Goal: Transaction & Acquisition: Purchase product/service

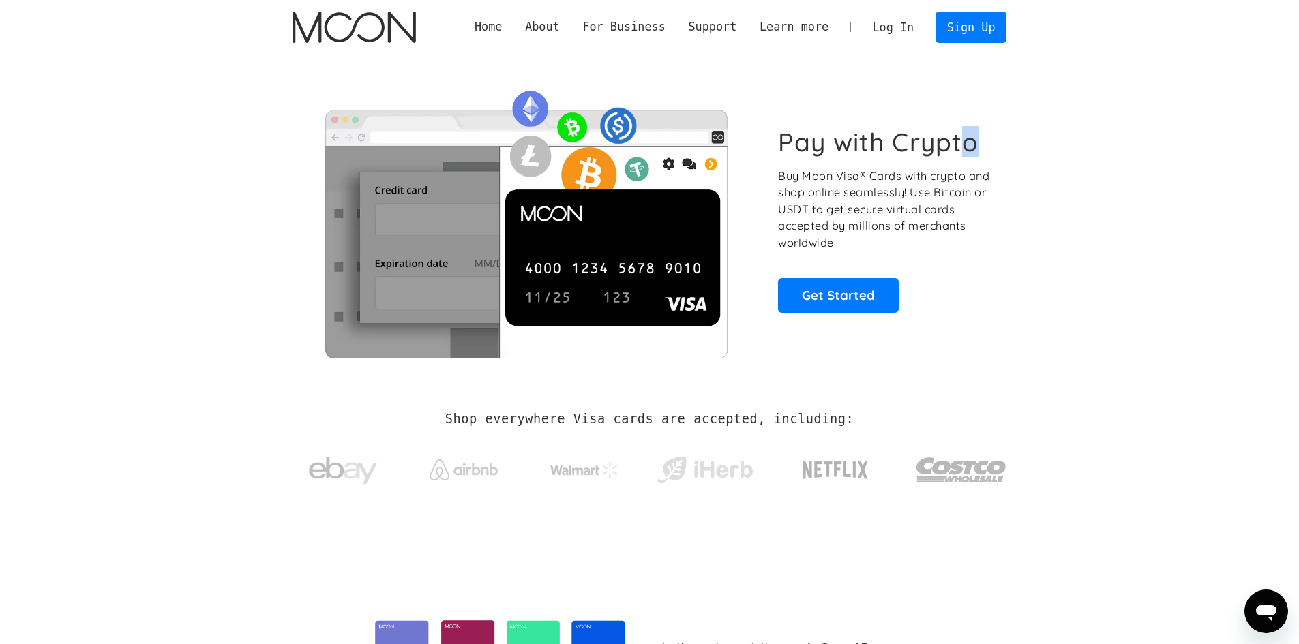
drag, startPoint x: 966, startPoint y: 144, endPoint x: 979, endPoint y: 144, distance: 13.0
click at [979, 144] on h1 "Pay with Crypto" at bounding box center [878, 142] width 201 height 31
copy h1 "o"
click at [989, 149] on div "Pay with Crypto Buy Moon Visa® Cards with crypto and shop online seamlessly! Us…" at bounding box center [884, 219] width 213 height 185
drag, startPoint x: 957, startPoint y: 142, endPoint x: 972, endPoint y: 142, distance: 15.0
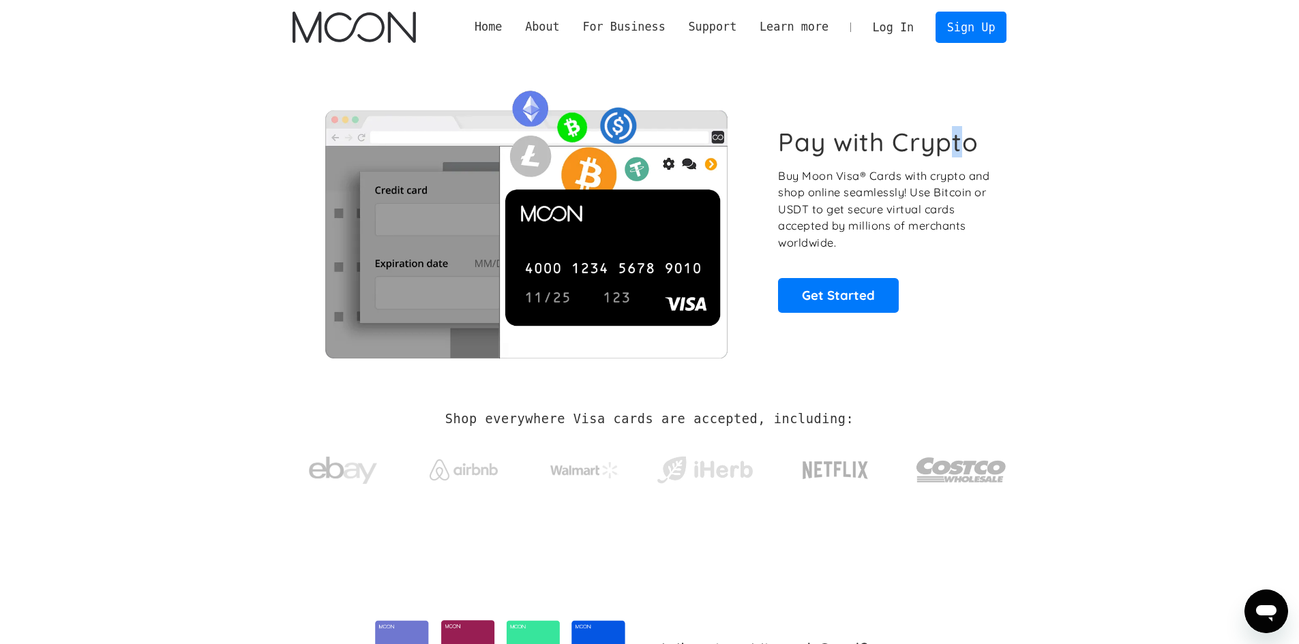
click at [972, 142] on h1 "Pay with Crypto" at bounding box center [878, 142] width 201 height 31
drag, startPoint x: 972, startPoint y: 142, endPoint x: 985, endPoint y: 131, distance: 16.9
click at [991, 125] on div "Pay with Crypto Buy Moon Visa® Cards with crypto and shop online seamlessly! Us…" at bounding box center [650, 219] width 715 height 277
drag, startPoint x: 965, startPoint y: 138, endPoint x: 982, endPoint y: 142, distance: 17.5
click at [982, 142] on div "Pay with Crypto Buy Moon Visa® Cards with crypto and shop online seamlessly! Us…" at bounding box center [884, 219] width 213 height 185
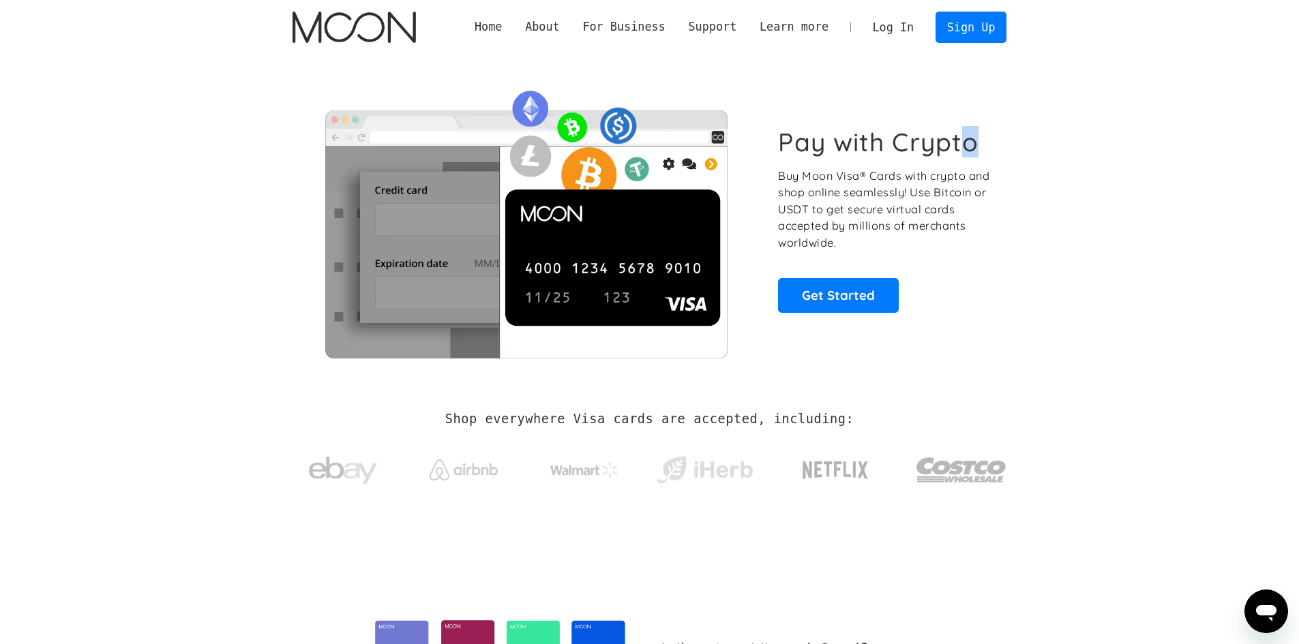
copy h1 "o"
click at [1045, 160] on section "Pay with Crypto Buy Moon Visa® Cards with crypto and shop online seamlessly! Us…" at bounding box center [649, 220] width 1299 height 331
click at [1095, 166] on section "Pay with Crypto Buy Moon Visa® Cards with crypto and shop online seamlessly! Us…" at bounding box center [649, 220] width 1299 height 331
click at [1247, 158] on section "Pay with Crypto Buy Moon Visa® Cards with crypto and shop online seamlessly! Us…" at bounding box center [649, 220] width 1299 height 331
drag, startPoint x: 1268, startPoint y: 134, endPoint x: 1289, endPoint y: 97, distance: 43.1
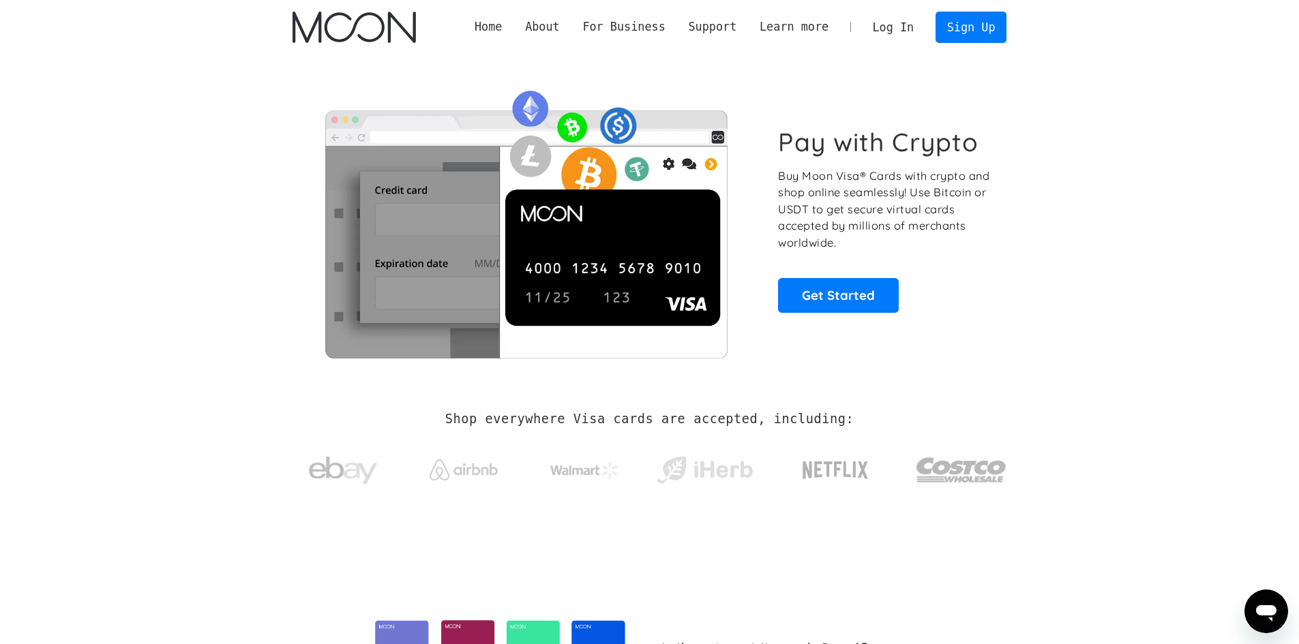
click at [1268, 134] on section "Pay with Crypto Buy Moon Visa® Cards with crypto and shop online seamlessly! Us…" at bounding box center [649, 220] width 1299 height 331
click at [1291, 65] on section "Pay with Crypto Buy Moon Visa® Cards with crypto and shop online seamlessly! Us…" at bounding box center [649, 220] width 1299 height 331
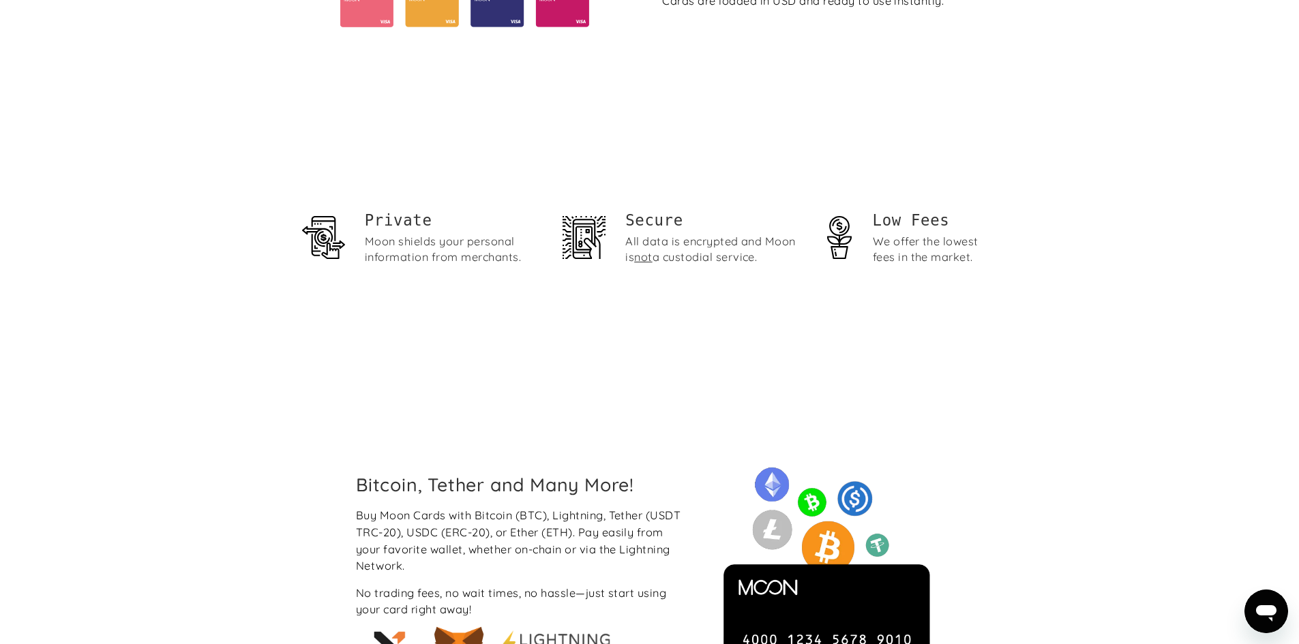
scroll to position [931, 0]
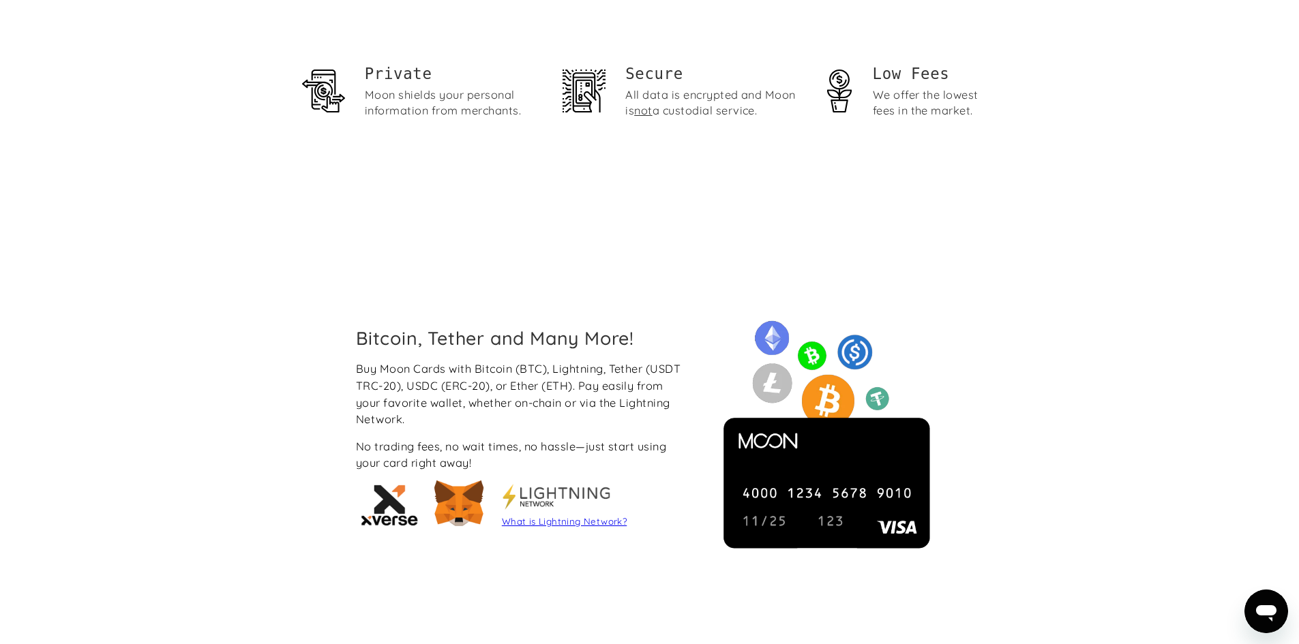
click at [422, 80] on h1 "Private" at bounding box center [453, 73] width 176 height 21
copy h1 "e"
click at [1247, 282] on div "Bitcoin, Tether and Many More! Buy Moon Cards with Bitcoin (BTC), Lightning, Te…" at bounding box center [649, 431] width 1299 height 426
click at [1282, 278] on div "Bitcoin, Tether and Many More! Buy Moon Cards with Bitcoin (BTC), Lightning, Te…" at bounding box center [649, 431] width 1299 height 426
click at [1288, 280] on div "Bitcoin, Tether and Many More! Buy Moon Cards with Bitcoin (BTC), Lightning, Te…" at bounding box center [649, 431] width 1299 height 426
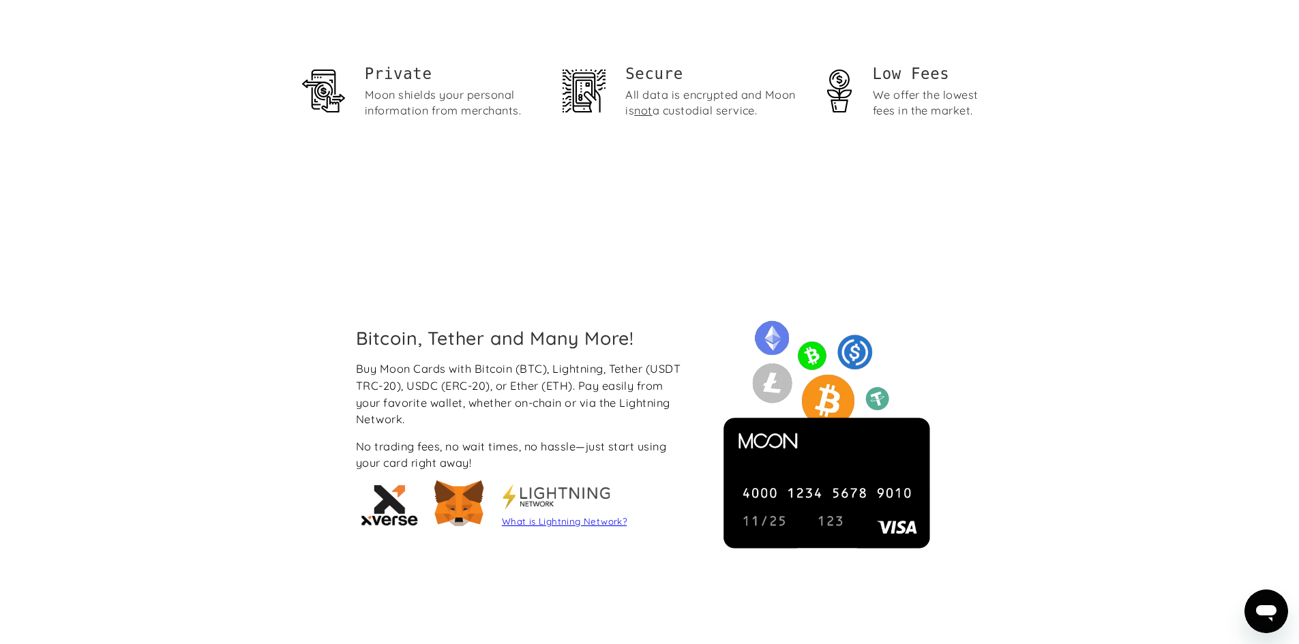
click at [1294, 280] on div "Bitcoin, Tether and Many More! Buy Moon Cards with Bitcoin (BTC), Lightning, Te…" at bounding box center [649, 431] width 1299 height 426
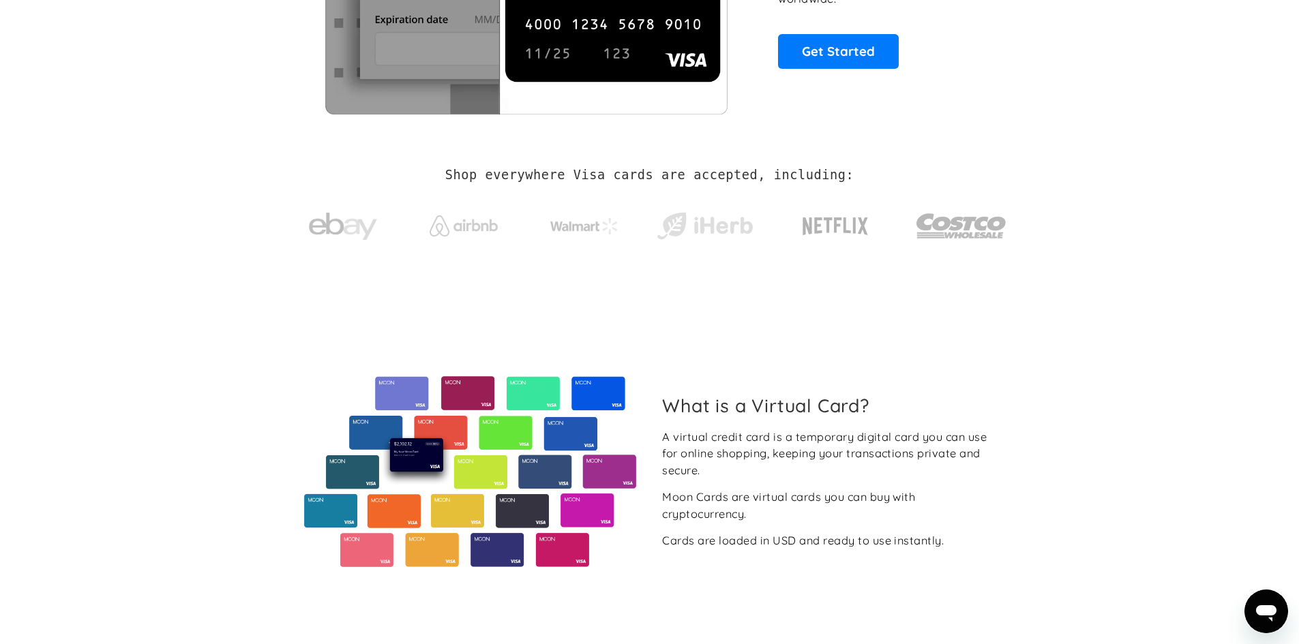
scroll to position [0, 0]
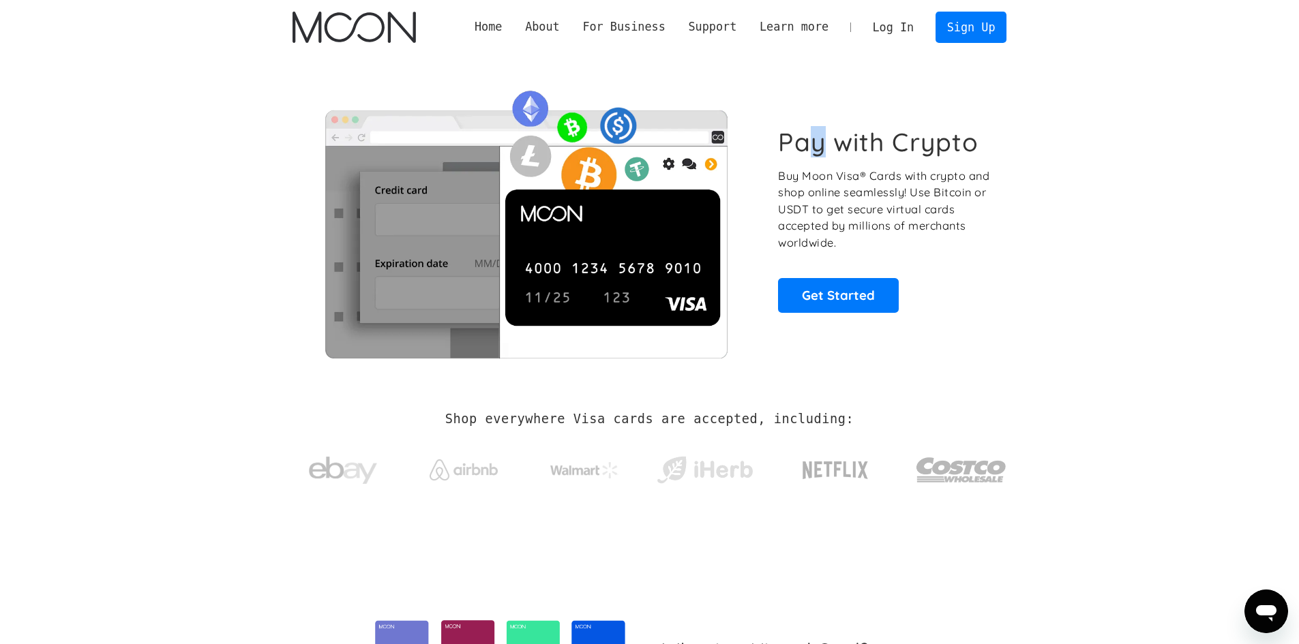
drag, startPoint x: 816, startPoint y: 141, endPoint x: 823, endPoint y: 142, distance: 7.5
click at [823, 142] on h1 "Pay with Crypto" at bounding box center [878, 142] width 201 height 31
copy h1 "y"
click at [829, 123] on div "Pay with Crypto Buy Moon Visa® Cards with crypto and shop online seamlessly! Us…" at bounding box center [650, 219] width 715 height 277
click at [833, 172] on p "Buy Moon Visa® Cards with crypto and shop online seamlessly! Use Bitcoin or USD…" at bounding box center [884, 210] width 213 height 84
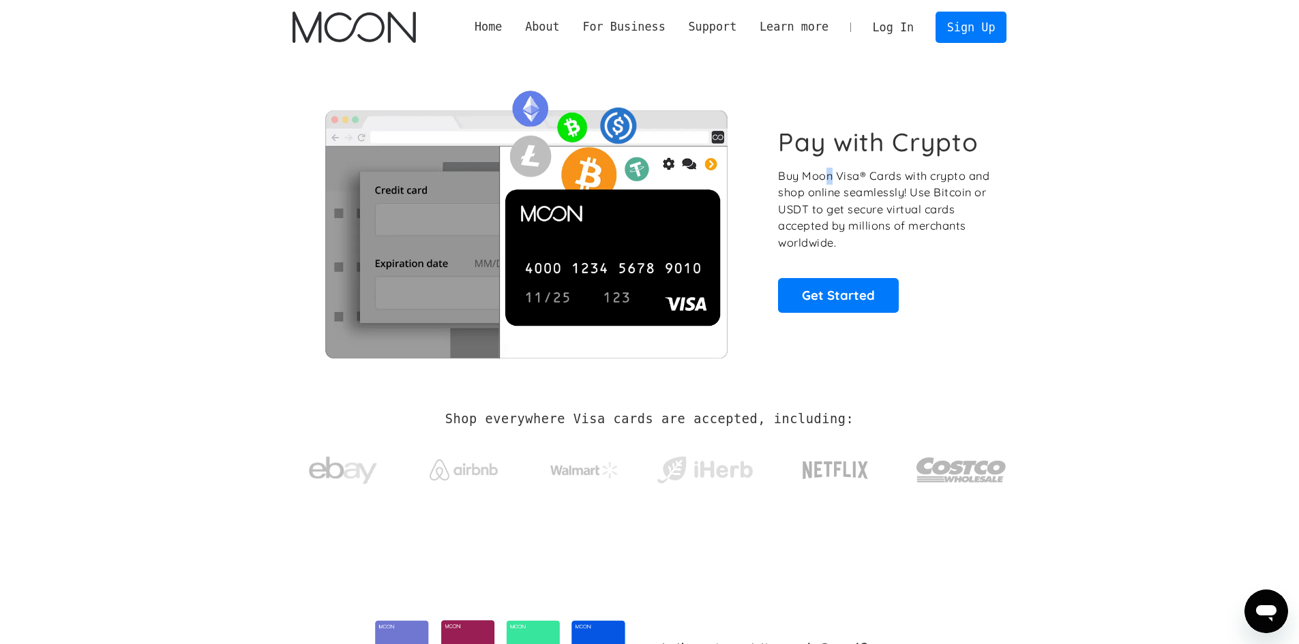
click at [831, 174] on p "Buy Moon Visa® Cards with crypto and shop online seamlessly! Use Bitcoin or USD…" at bounding box center [884, 210] width 213 height 84
copy p "n"
click at [848, 178] on p "Buy Moon Visa® Cards with crypto and shop online seamlessly! Use Bitcoin or USD…" at bounding box center [884, 210] width 213 height 84
click at [844, 265] on div "Pay with Crypto Buy Moon Visa® Cards with crypto and shop online seamlessly! Us…" at bounding box center [884, 219] width 213 height 185
click at [836, 286] on link "Get Started" at bounding box center [838, 295] width 121 height 34
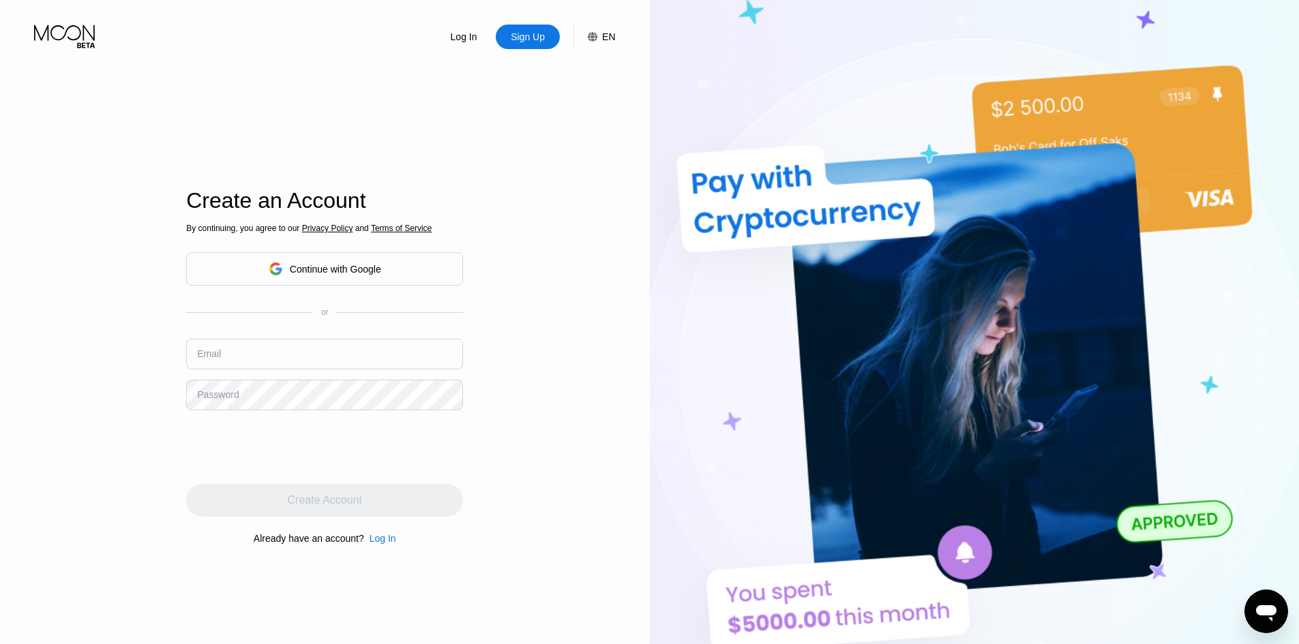
click at [271, 352] on input "text" at bounding box center [324, 354] width 277 height 31
click at [339, 266] on div "Continue with Google" at bounding box center [335, 269] width 91 height 11
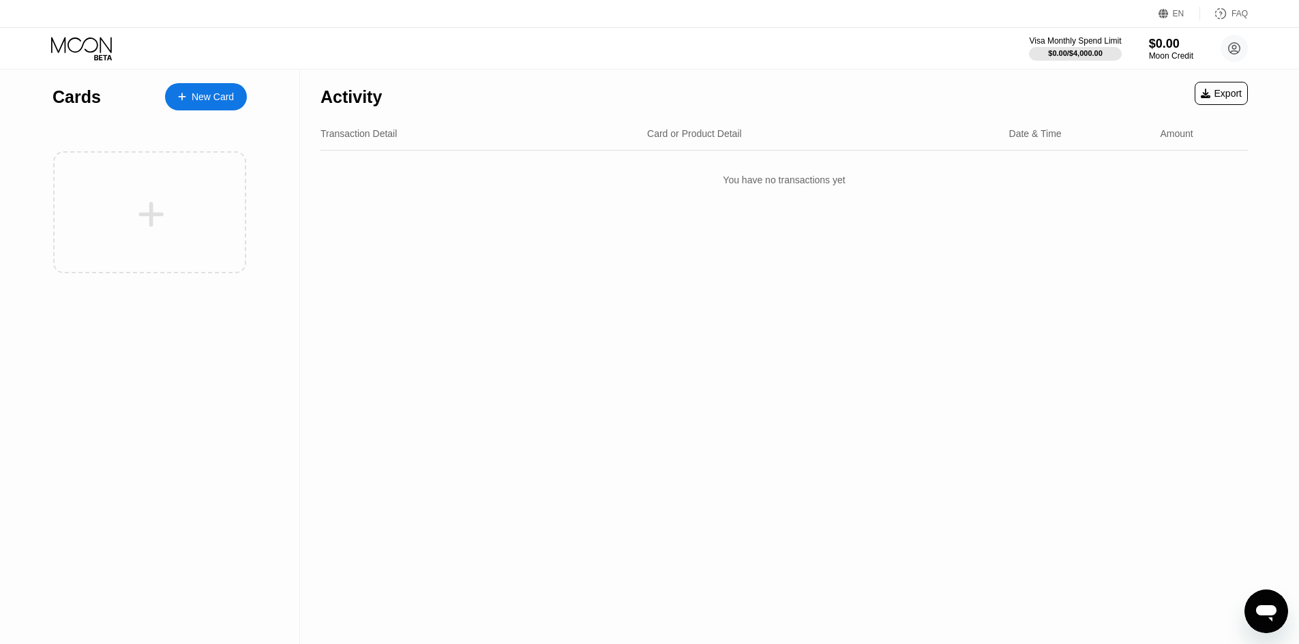
click at [197, 102] on div "New Card" at bounding box center [213, 97] width 42 height 12
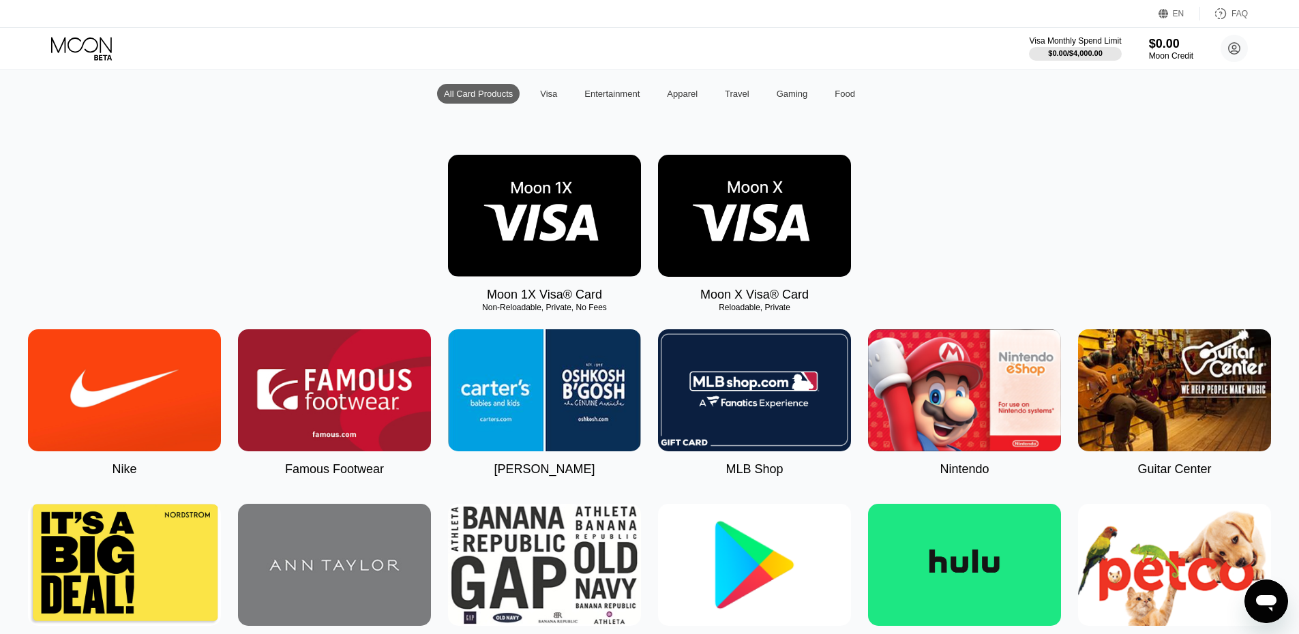
scroll to position [20, 0]
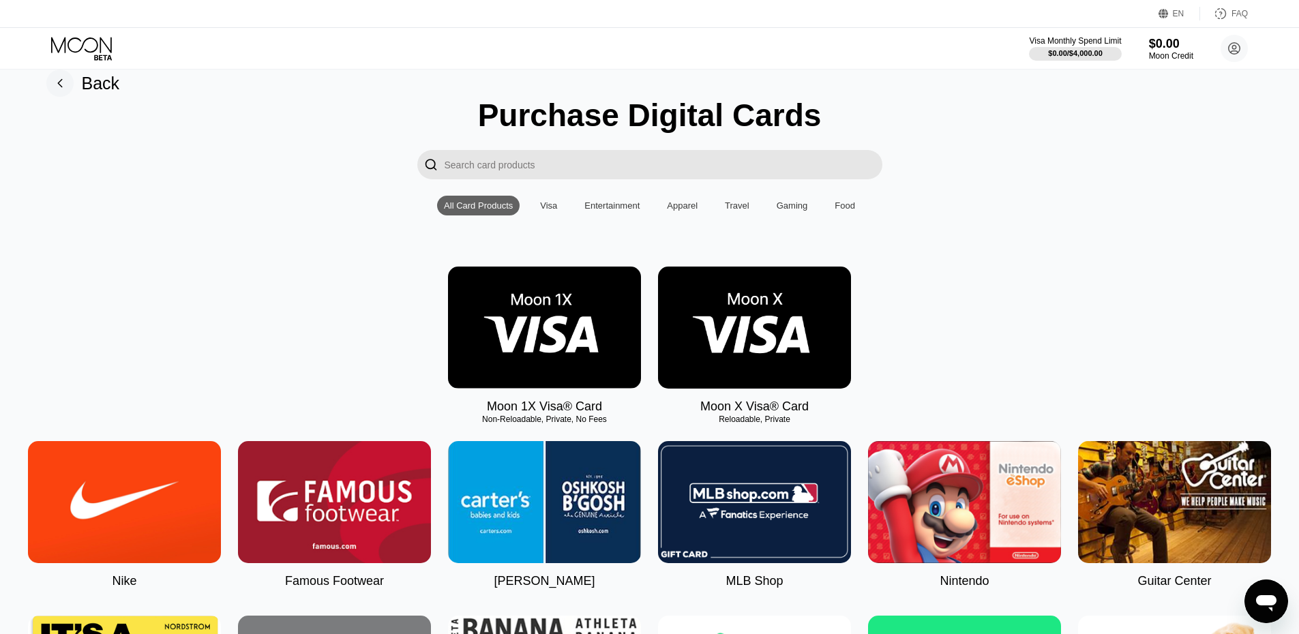
click at [550, 211] on div "Visa" at bounding box center [548, 206] width 17 height 10
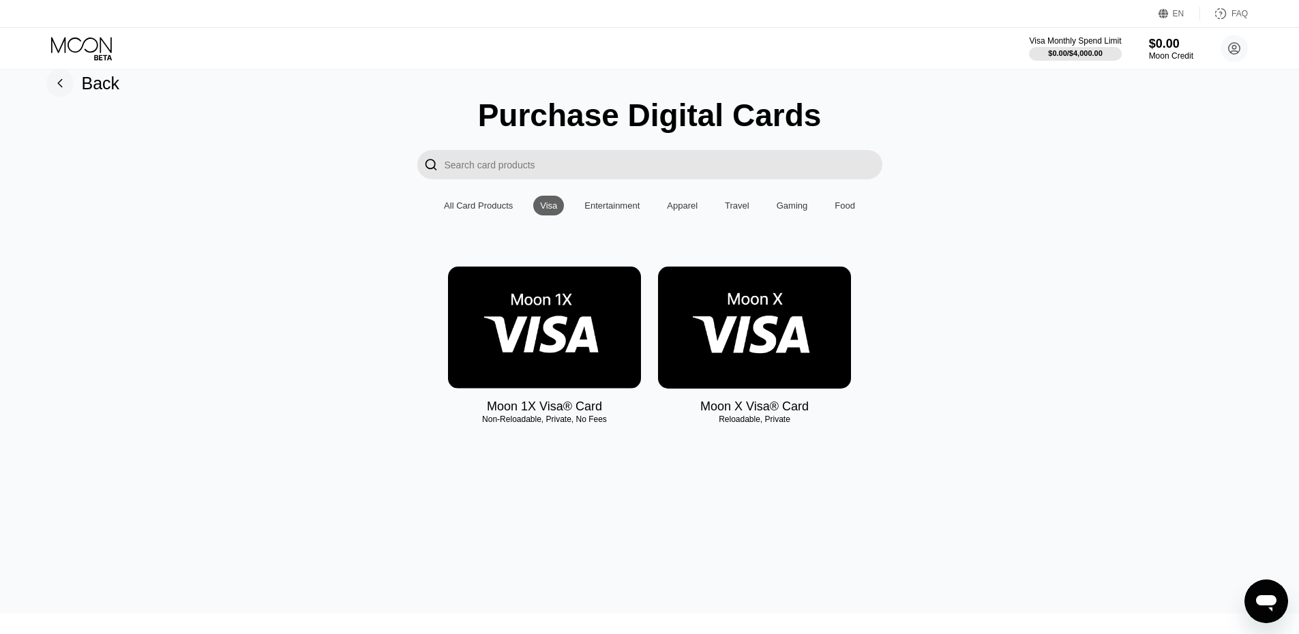
click at [1070, 273] on div "Purchase Digital Cards  All Card Products Visa Entertainment Apparel Travel Ga…" at bounding box center [650, 269] width 1268 height 344
click at [969, 306] on div "Moon 1X Visa® Card Non-Reloadable, Private, No Fees Moon X Visa® Card Reloadabl…" at bounding box center [650, 340] width 1268 height 147
click at [758, 414] on div "Moon X Visa® Card" at bounding box center [754, 407] width 108 height 14
click at [758, 422] on div "Reloadable, Private" at bounding box center [754, 420] width 193 height 10
click at [754, 411] on div "Moon X Visa® Card" at bounding box center [754, 407] width 108 height 14
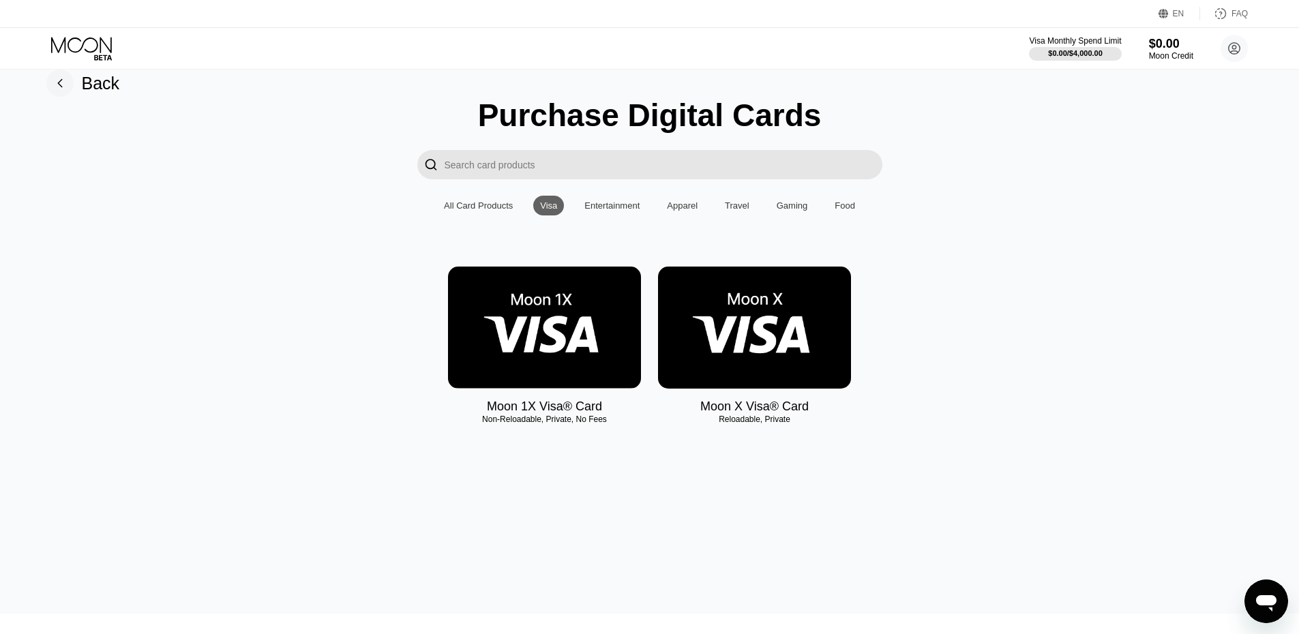
click at [771, 337] on img at bounding box center [754, 328] width 193 height 122
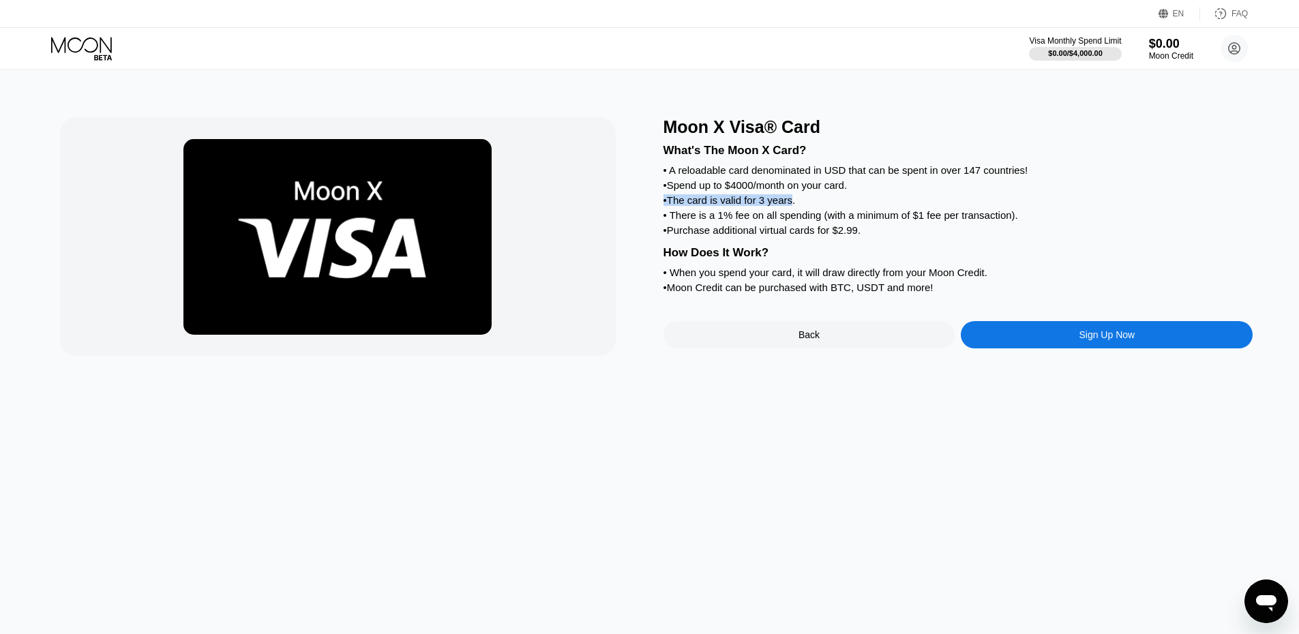
drag, startPoint x: 664, startPoint y: 213, endPoint x: 792, endPoint y: 209, distance: 128.9
click at [792, 206] on div "• The card is valid for 3 years." at bounding box center [959, 200] width 590 height 12
drag, startPoint x: 632, startPoint y: 230, endPoint x: 826, endPoint y: 223, distance: 193.8
click at [823, 224] on div "Moon X Visa® Card What's The Moon X Card? • A reloadable card denominated in US…" at bounding box center [650, 236] width 1180 height 239
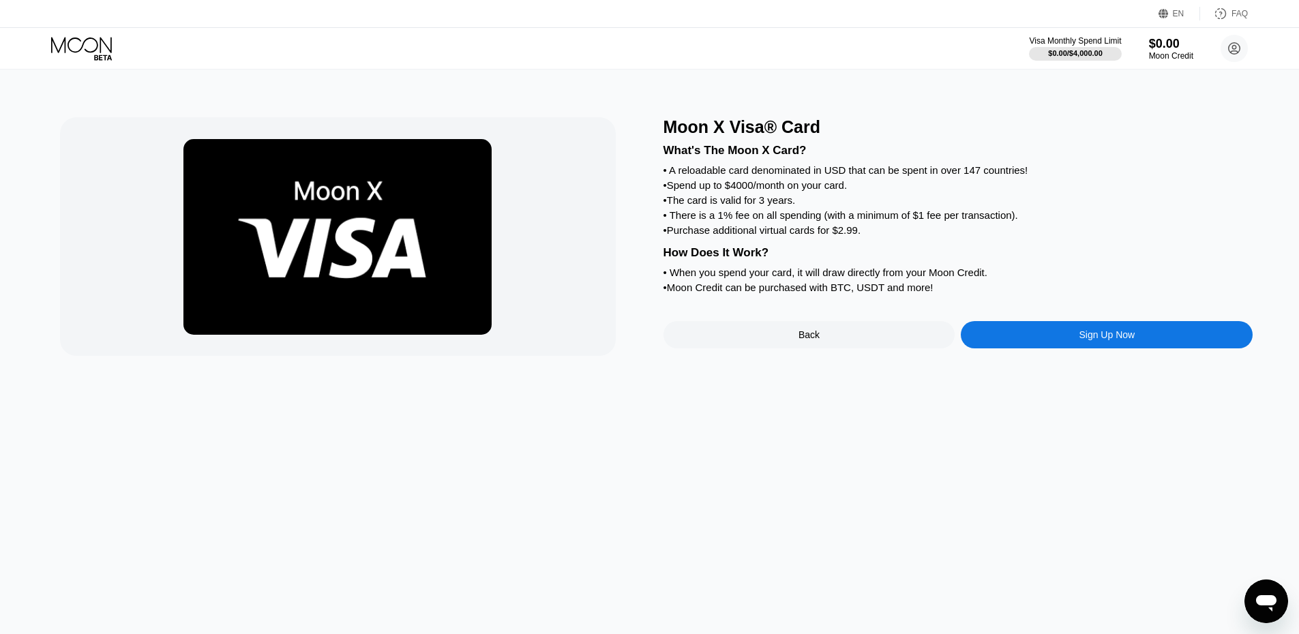
click at [826, 221] on div "• There is a 1% fee on all spending (with a minimum of $1 fee per transaction)." at bounding box center [959, 215] width 590 height 12
drag, startPoint x: 1020, startPoint y: 222, endPoint x: 682, endPoint y: 233, distance: 338.4
click at [694, 221] on div "• There is a 1% fee on all spending (with a minimum of $1 fee per transaction)." at bounding box center [959, 215] width 590 height 12
click at [679, 221] on div "• There is a 1% fee on all spending (with a minimum of $1 fee per transaction)." at bounding box center [959, 215] width 590 height 12
drag, startPoint x: 662, startPoint y: 240, endPoint x: 848, endPoint y: 240, distance: 185.5
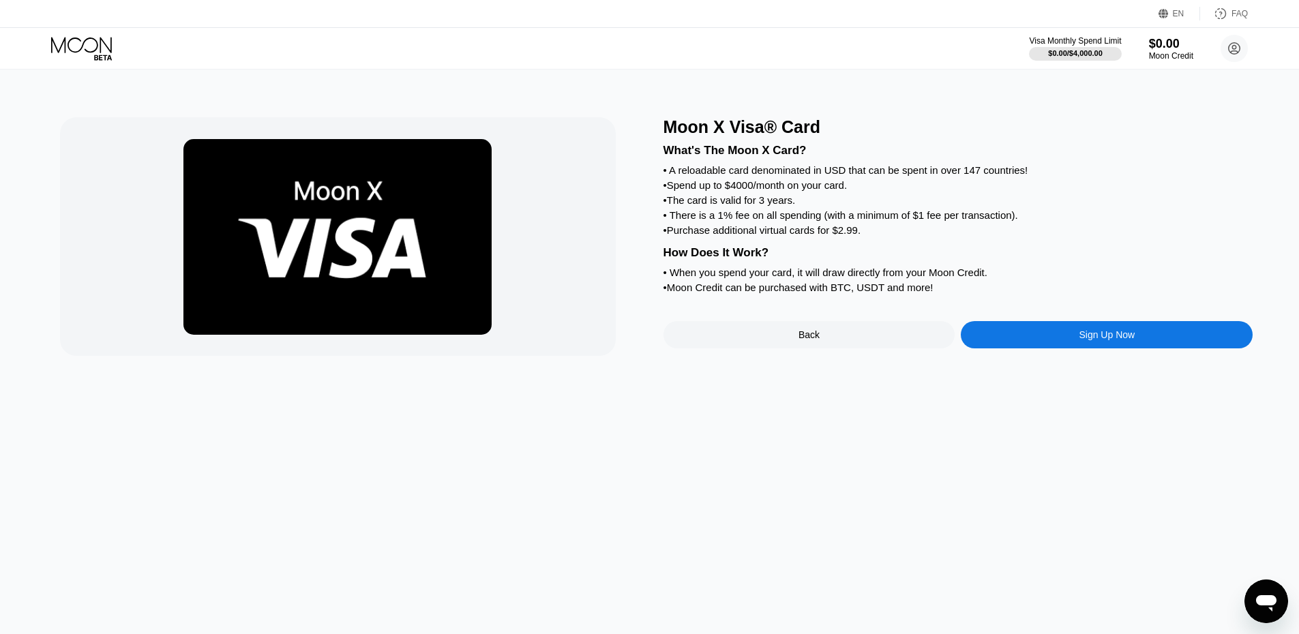
click at [847, 240] on div "Moon X Visa® Card What's The Moon X Card? • A reloadable card denominated in US…" at bounding box center [650, 236] width 1180 height 239
click at [848, 236] on div "• Purchase additional virtual cards for $2.99." at bounding box center [959, 230] width 590 height 12
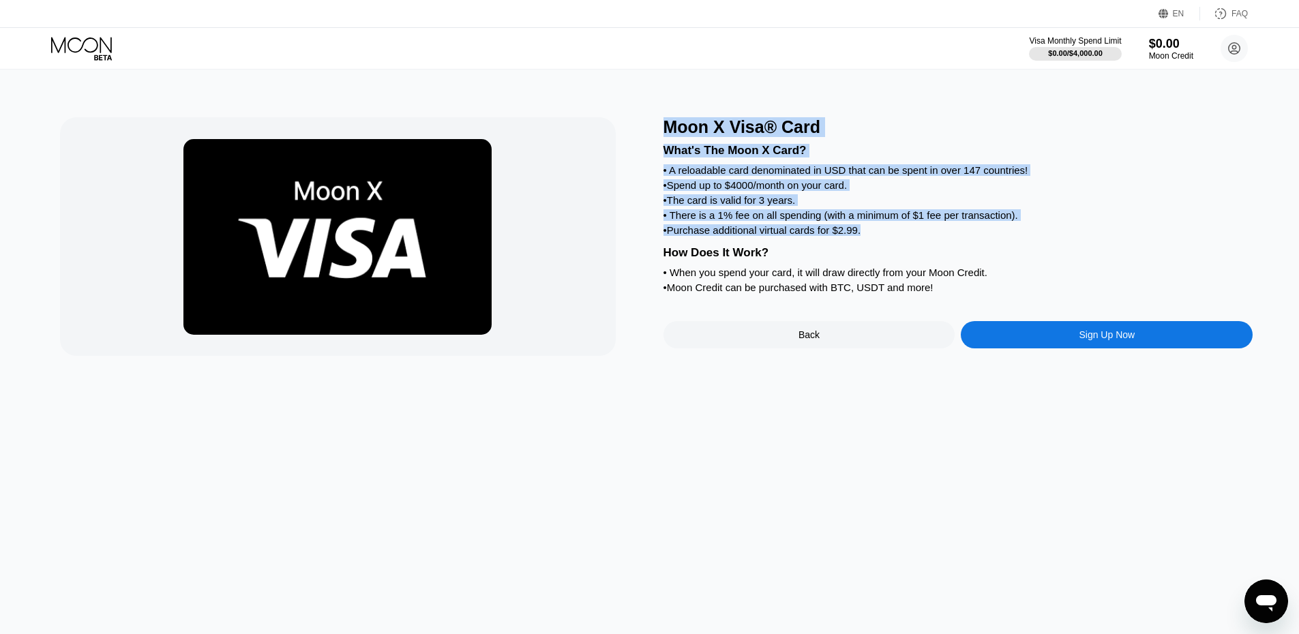
drag, startPoint x: 865, startPoint y: 238, endPoint x: 653, endPoint y: 243, distance: 211.5
click at [653, 243] on div "Moon X Visa® Card What's The Moon X Card? • A reloadable card denominated in US…" at bounding box center [650, 236] width 1180 height 239
click at [718, 260] on div "What's The Moon X Card? • A reloadable card denominated in USD that can be spen…" at bounding box center [959, 217] width 590 height 160
click at [775, 278] on div "What's The Moon X Card? • A reloadable card denominated in USD that can be spen…" at bounding box center [959, 217] width 590 height 160
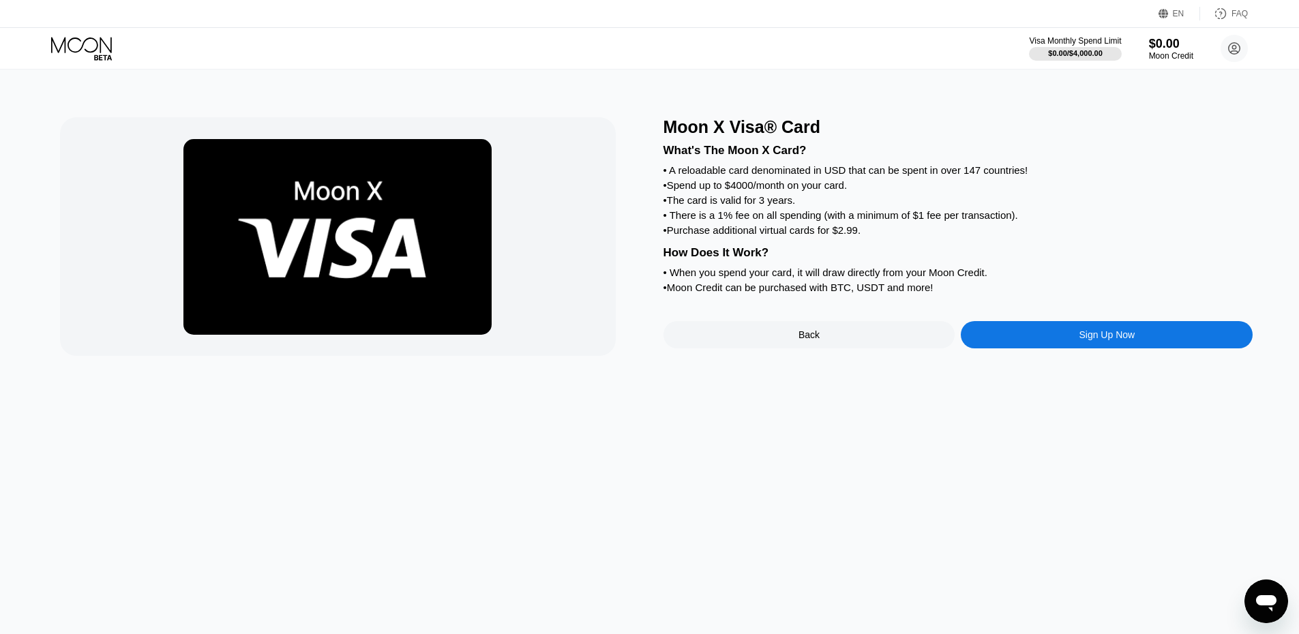
click at [853, 278] on div "• When you spend your card, it will draw directly from your Moon Credit." at bounding box center [959, 273] width 590 height 12
click at [705, 236] on div "• Purchase additional virtual cards for $2.99." at bounding box center [959, 230] width 590 height 12
drag, startPoint x: 651, startPoint y: 282, endPoint x: 923, endPoint y: 293, distance: 273.0
click at [922, 293] on div "Moon X Visa® Card What's The Moon X Card? • A reloadable card denominated in US…" at bounding box center [650, 236] width 1180 height 239
click at [923, 278] on div "• When you spend your card, it will draw directly from your Moon Credit." at bounding box center [959, 273] width 590 height 12
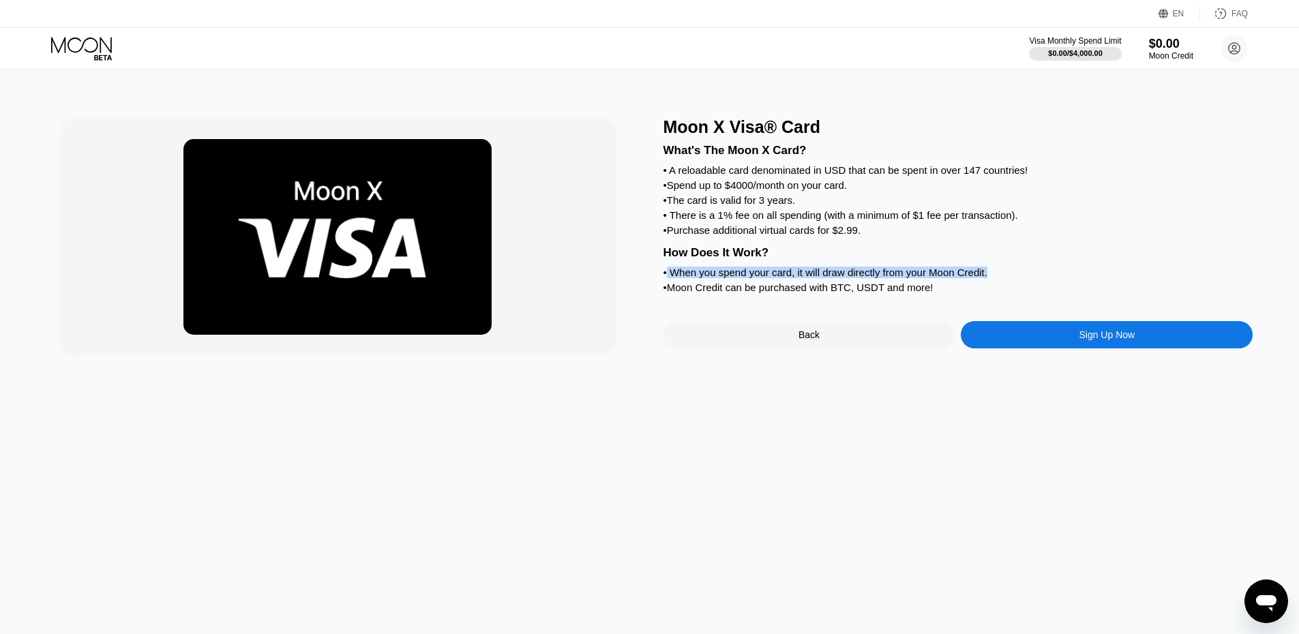
drag, startPoint x: 1000, startPoint y: 282, endPoint x: 664, endPoint y: 281, distance: 335.5
click at [664, 281] on div "What's The Moon X Card? • A reloadable card denominated in USD that can be spen…" at bounding box center [959, 217] width 590 height 160
click at [670, 293] on div "• Moon Credit can be purchased with BTC, USDT and more!" at bounding box center [959, 288] width 590 height 12
drag, startPoint x: 699, startPoint y: 306, endPoint x: 947, endPoint y: 306, distance: 247.6
click at [947, 293] on div "• Moon Credit can be purchased with BTC, USDT and more!" at bounding box center [959, 288] width 590 height 12
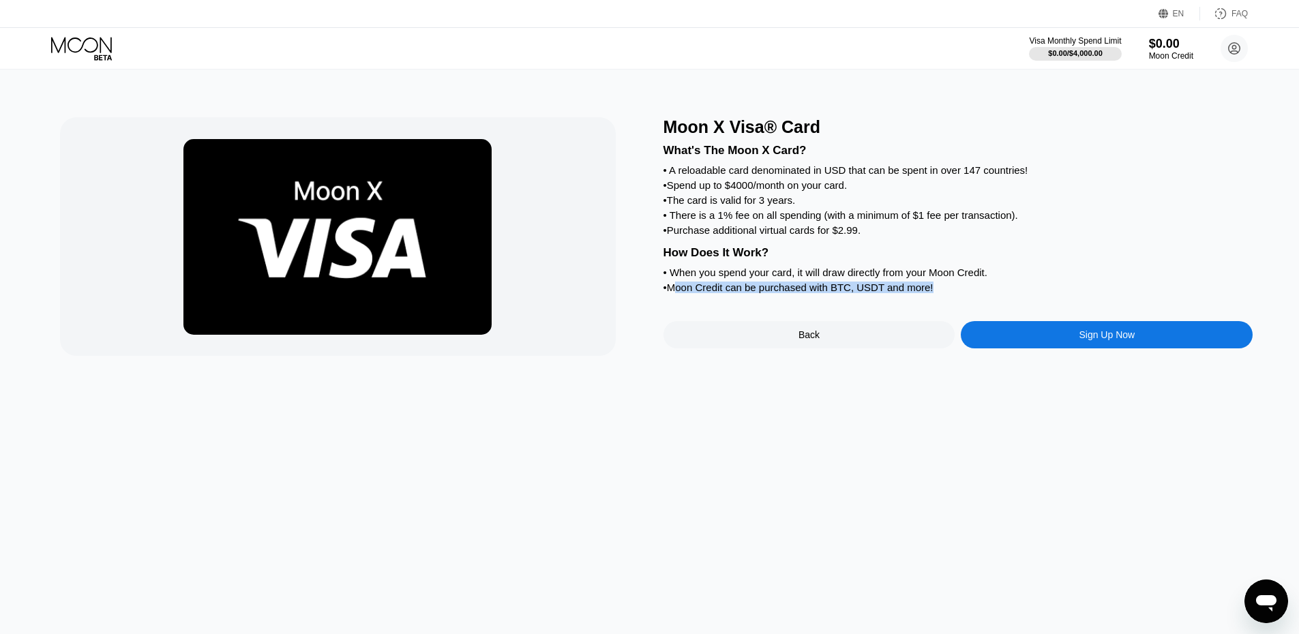
click at [947, 293] on div "• Moon Credit can be purchased with BTC, USDT and more!" at bounding box center [959, 288] width 590 height 12
click at [1086, 326] on div "Moon X Visa® Card What's The Moon X Card? • A reloadable card denominated in US…" at bounding box center [959, 236] width 590 height 239
click at [1080, 346] on div "Sign Up Now" at bounding box center [1107, 334] width 292 height 27
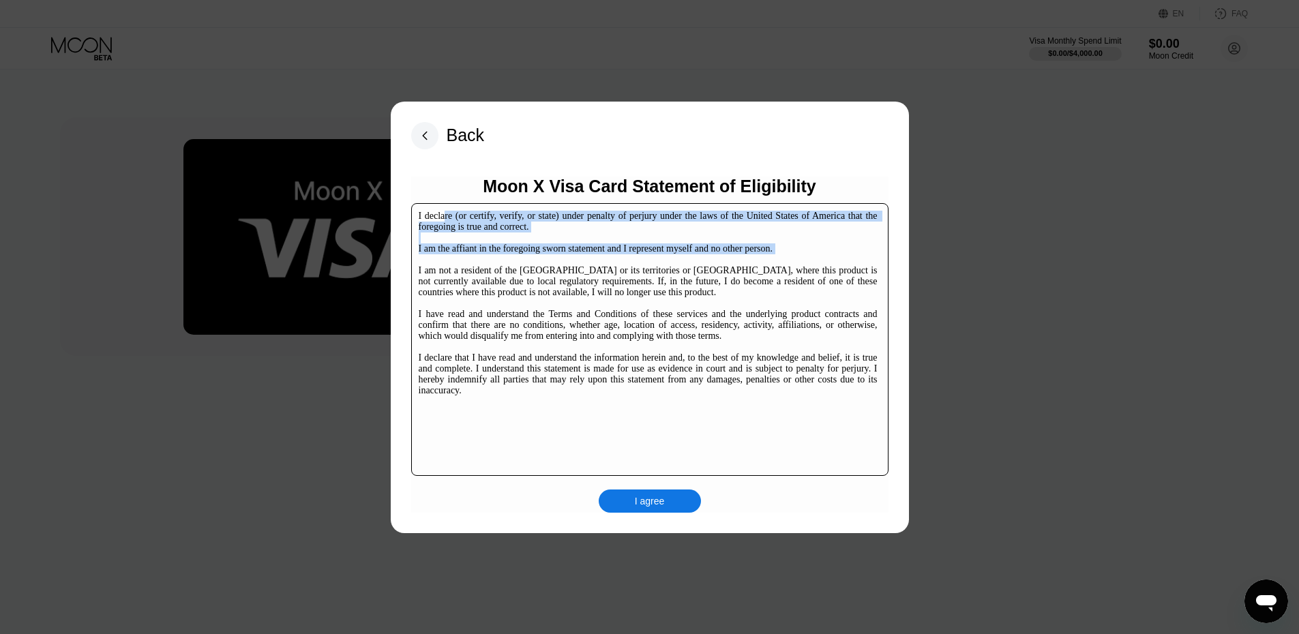
drag, startPoint x: 460, startPoint y: 228, endPoint x: 562, endPoint y: 263, distance: 107.4
click at [552, 262] on div "I declare (or certify, verify, or state) under penalty of perjury under the law…" at bounding box center [648, 303] width 459 height 185
click at [565, 263] on div "I declare (or certify, verify, or state) under penalty of perjury under the law…" at bounding box center [648, 303] width 459 height 185
click at [538, 228] on div "I declare (or certify, verify, or state) under penalty of perjury under the law…" at bounding box center [648, 303] width 459 height 185
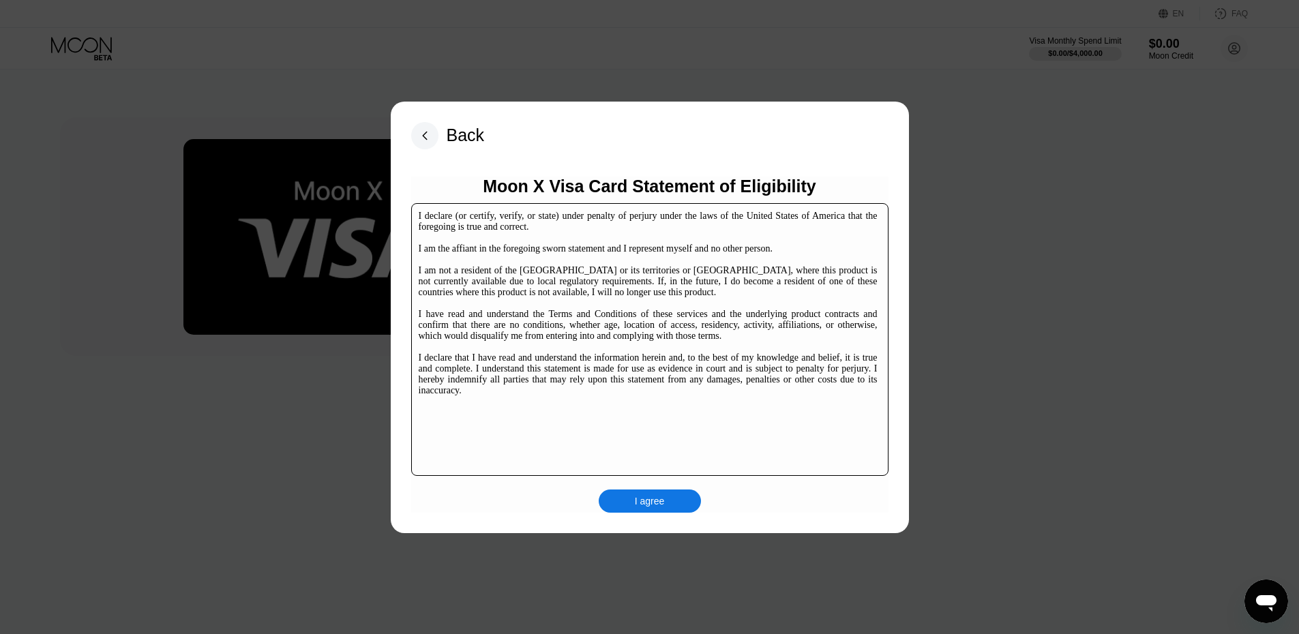
click at [610, 227] on div "I declare (or certify, verify, or state) under penalty of perjury under the law…" at bounding box center [648, 303] width 459 height 185
drag, startPoint x: 562, startPoint y: 244, endPoint x: 608, endPoint y: 245, distance: 46.4
click at [604, 244] on div "I declare (or certify, verify, or state) under penalty of perjury under the law…" at bounding box center [648, 303] width 459 height 185
click at [620, 246] on div "I declare (or certify, verify, or state) under penalty of perjury under the law…" at bounding box center [648, 303] width 459 height 185
drag, startPoint x: 557, startPoint y: 266, endPoint x: 712, endPoint y: 276, distance: 155.1
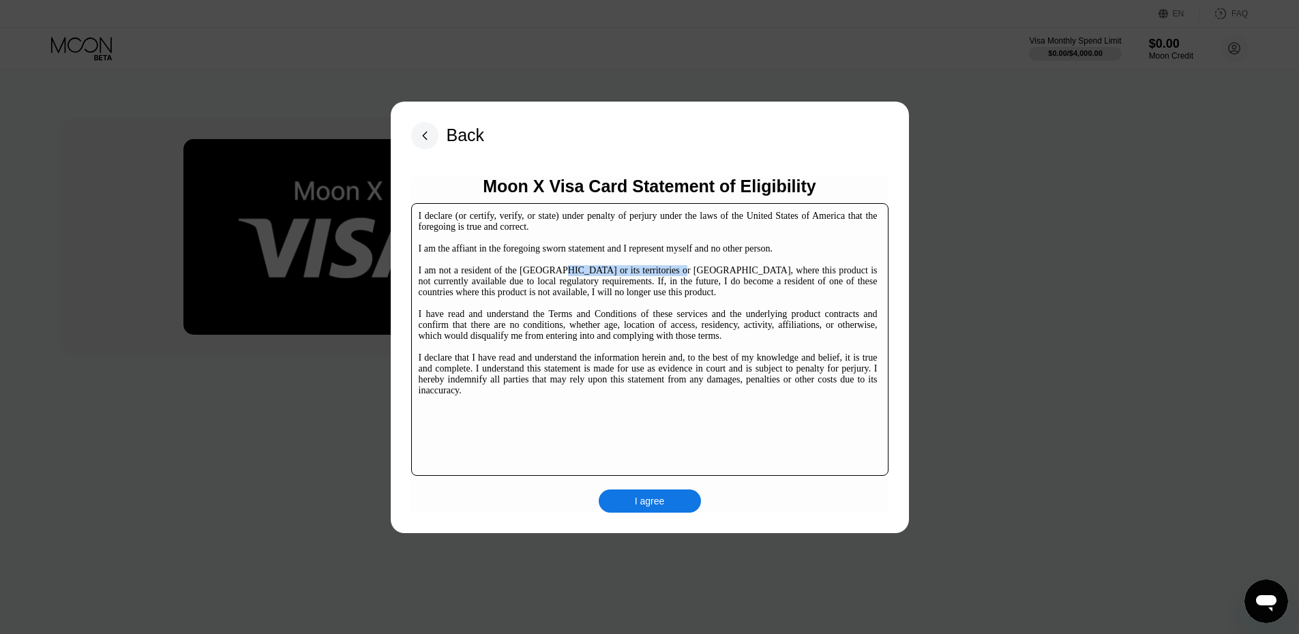
click at [691, 276] on div "I declare (or certify, verify, or state) under penalty of perjury under the law…" at bounding box center [648, 303] width 459 height 185
click at [712, 276] on div "I declare (or certify, verify, or state) under penalty of perjury under the law…" at bounding box center [648, 303] width 459 height 185
drag, startPoint x: 647, startPoint y: 273, endPoint x: 745, endPoint y: 281, distance: 97.8
click at [730, 280] on div "I declare (or certify, verify, or state) under penalty of perjury under the law…" at bounding box center [648, 303] width 459 height 185
click at [745, 281] on div "I declare (or certify, verify, or state) under penalty of perjury under the law…" at bounding box center [648, 303] width 459 height 185
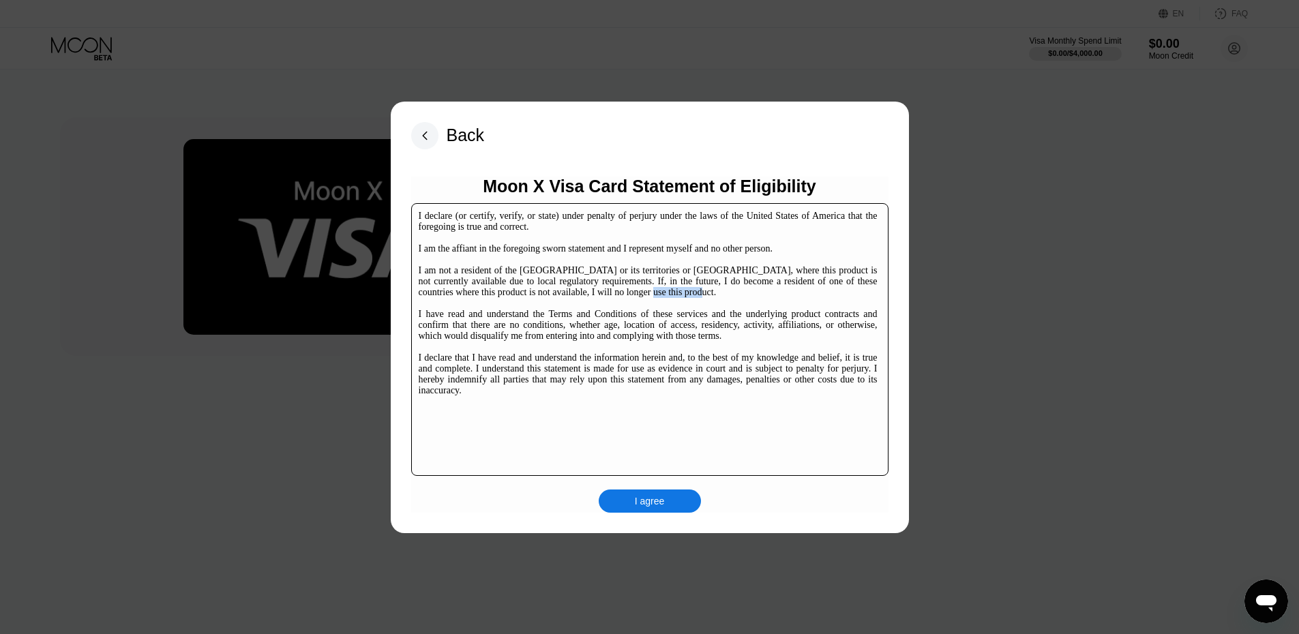
drag, startPoint x: 631, startPoint y: 297, endPoint x: 784, endPoint y: 307, distance: 153.1
click at [780, 307] on div "I declare (or certify, verify, or state) under penalty of perjury under the law…" at bounding box center [648, 303] width 459 height 185
click at [784, 307] on div "I declare (or certify, verify, or state) under penalty of perjury under the law…" at bounding box center [648, 303] width 459 height 185
click at [719, 352] on div "I declare (or certify, verify, or state) under penalty of perjury under the law…" at bounding box center [648, 303] width 459 height 185
click at [670, 505] on div "I agree" at bounding box center [650, 501] width 102 height 23
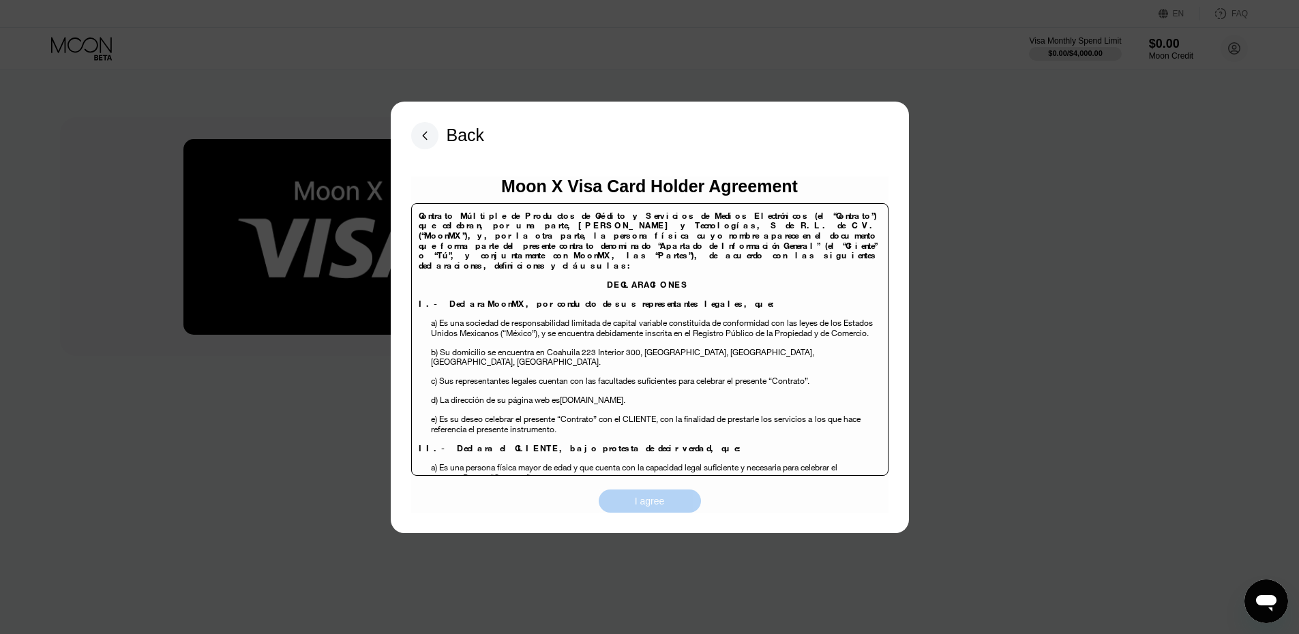
click at [644, 500] on div "I agree" at bounding box center [650, 501] width 30 height 12
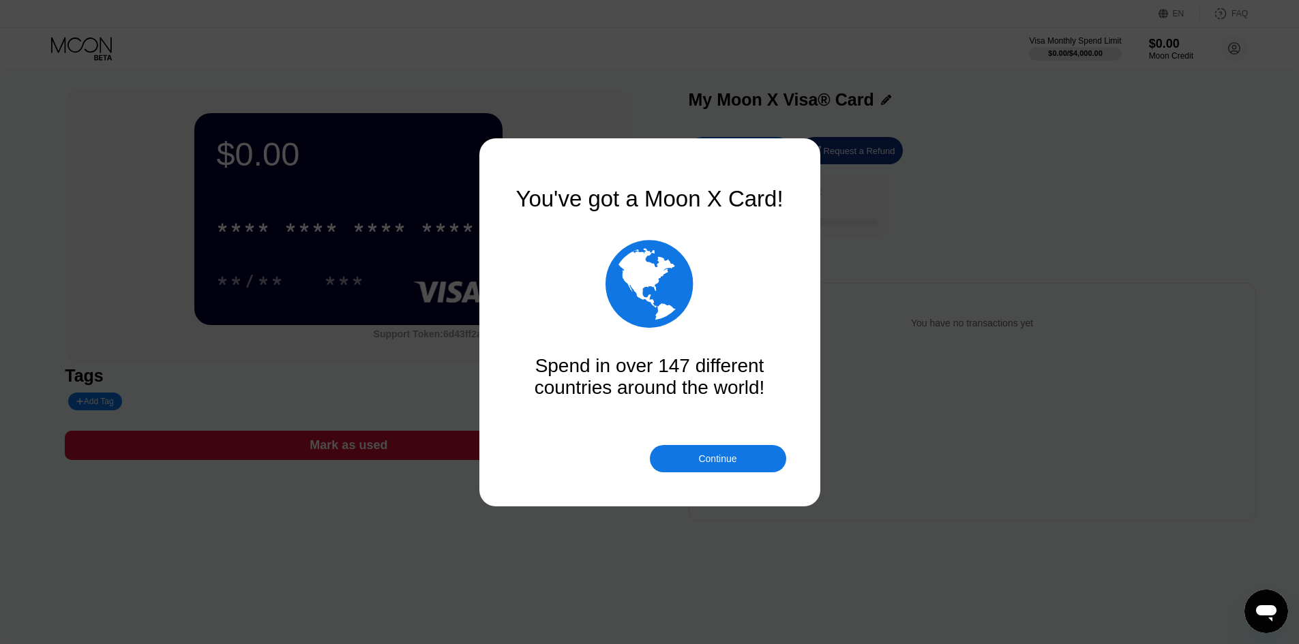
click at [747, 464] on div "Continue" at bounding box center [718, 458] width 136 height 27
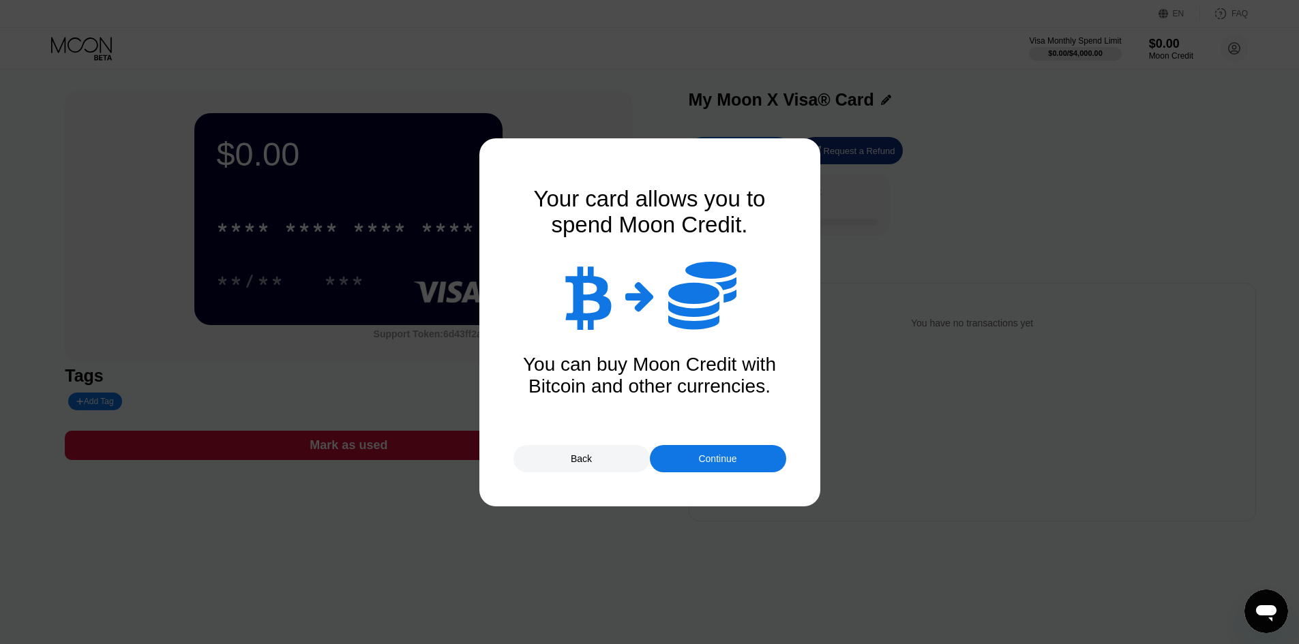
click at [710, 460] on div "Continue" at bounding box center [717, 459] width 38 height 11
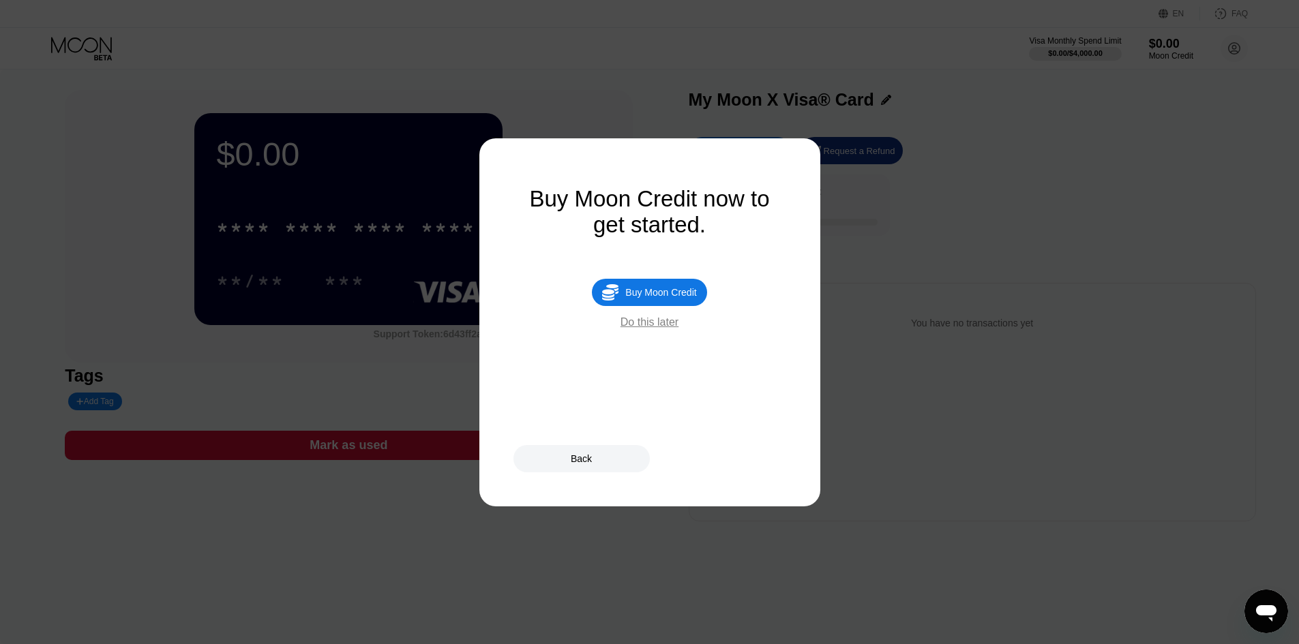
click at [664, 329] on div "Do this later" at bounding box center [650, 322] width 58 height 12
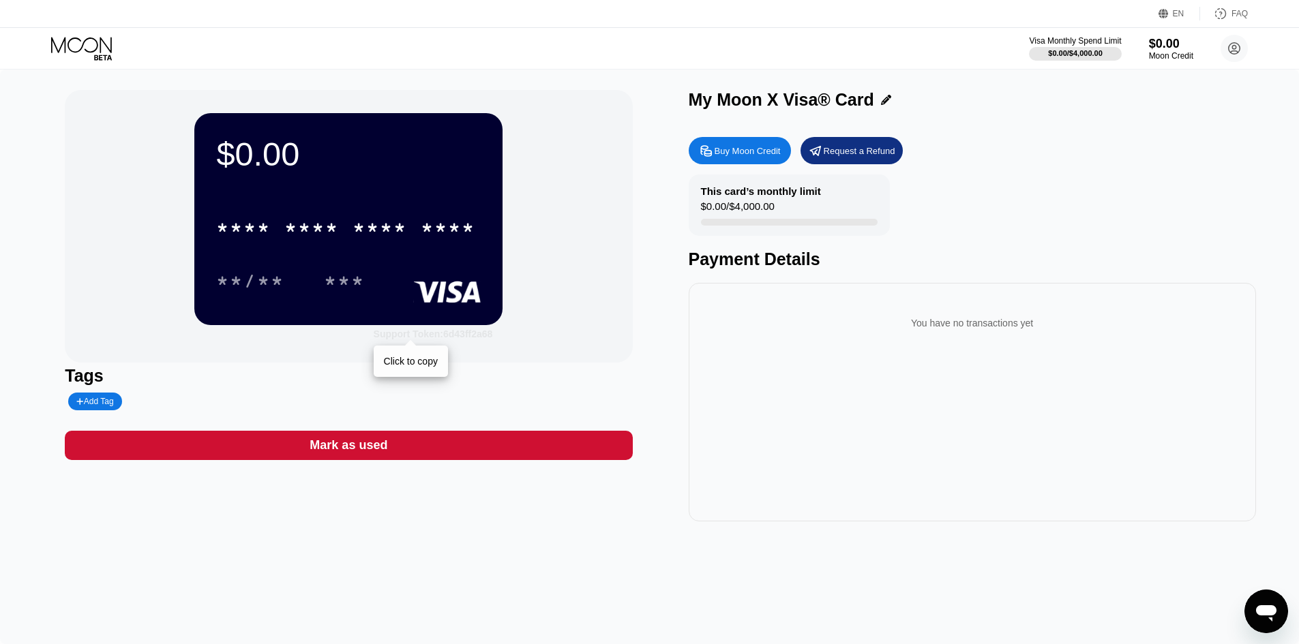
click at [433, 338] on div "Support Token: 6d43ff2a68" at bounding box center [433, 334] width 119 height 11
drag, startPoint x: 855, startPoint y: 102, endPoint x: 863, endPoint y: 102, distance: 8.2
click at [863, 102] on div "My Moon X Visa® Card" at bounding box center [781, 100] width 185 height 20
copy div "r"
drag, startPoint x: 147, startPoint y: 375, endPoint x: 391, endPoint y: 400, distance: 245.4
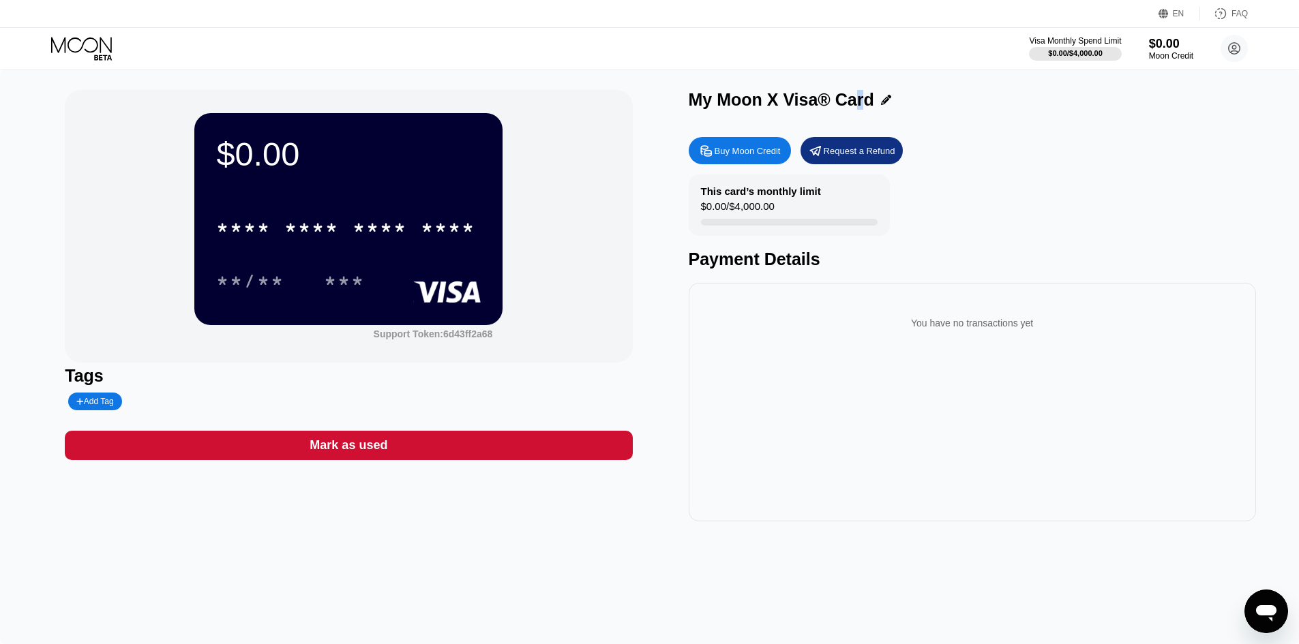
click at [175, 380] on div "Tags" at bounding box center [348, 376] width 567 height 20
drag, startPoint x: 435, startPoint y: 402, endPoint x: 426, endPoint y: 432, distance: 31.5
click at [436, 402] on div "Tags Add Tag" at bounding box center [348, 388] width 567 height 44
click at [693, 372] on div "You have no transactions yet" at bounding box center [972, 402] width 567 height 239
click at [845, 89] on div "$0.00 * * * * * * * * * * * * **** **/** *** Support Token: 6d43ff2a68 Tags Add…" at bounding box center [649, 357] width 1299 height 575
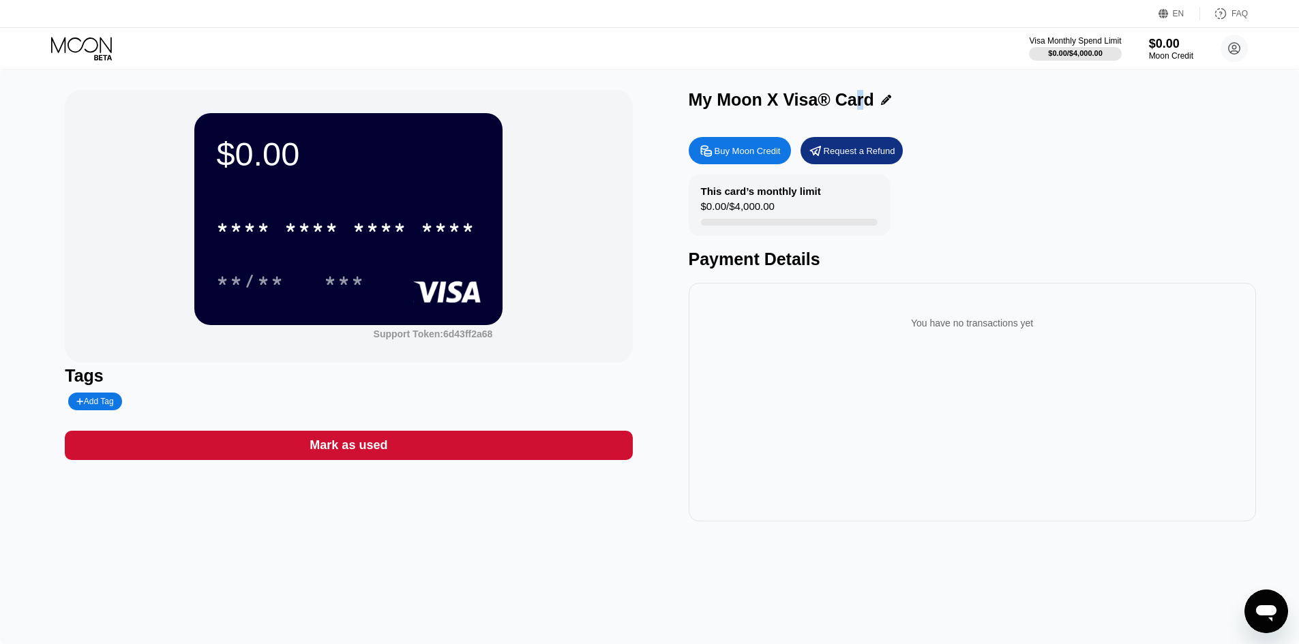
click at [856, 113] on div "My Moon X Visa® Card" at bounding box center [972, 103] width 567 height 27
copy div "r"
click at [889, 121] on div "My Moon X Visa® Card Buy Moon Credit Request a Refund This card’s monthly limit…" at bounding box center [972, 306] width 567 height 432
drag, startPoint x: 870, startPoint y: 117, endPoint x: 855, endPoint y: 123, distance: 16.0
click at [870, 117] on div "My Moon X Visa® Card" at bounding box center [972, 103] width 567 height 27
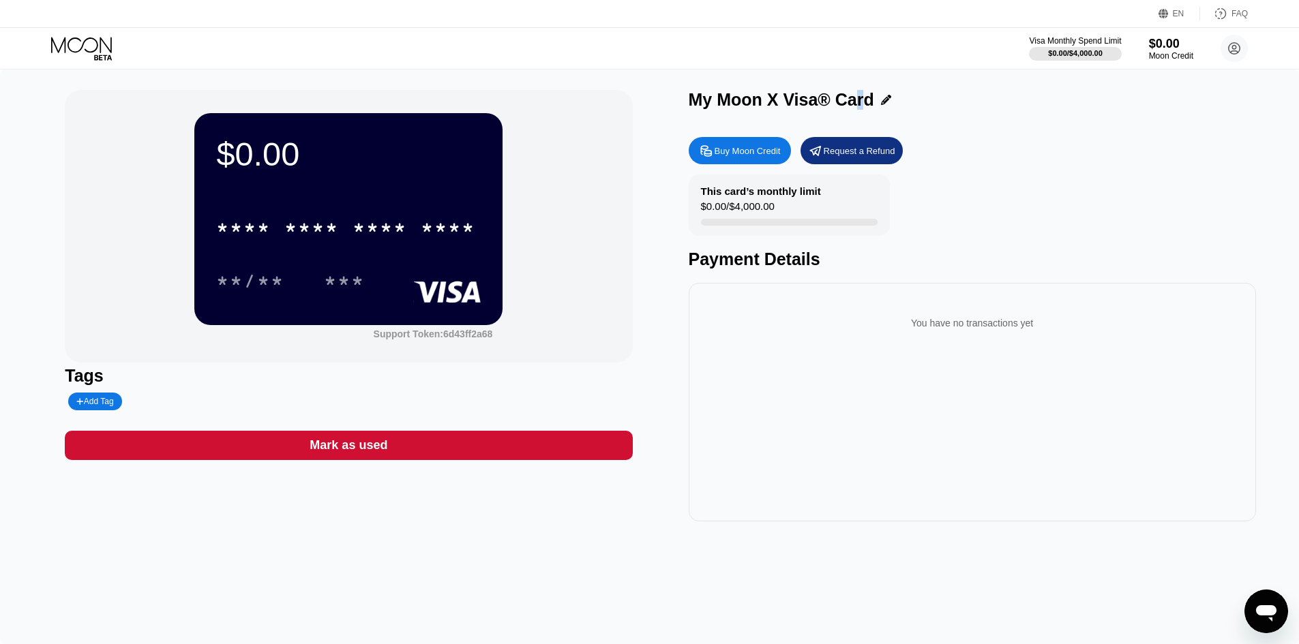
click at [855, 123] on div "My Moon X Visa® Card Buy Moon Credit Request a Refund This card’s monthly limit…" at bounding box center [972, 306] width 567 height 432
click at [855, 107] on div "My Moon X Visa® Card" at bounding box center [781, 100] width 185 height 20
click at [873, 92] on div "My Moon X Visa® Card" at bounding box center [972, 100] width 567 height 20
click at [766, 146] on div "Buy Moon Credit" at bounding box center [740, 150] width 102 height 27
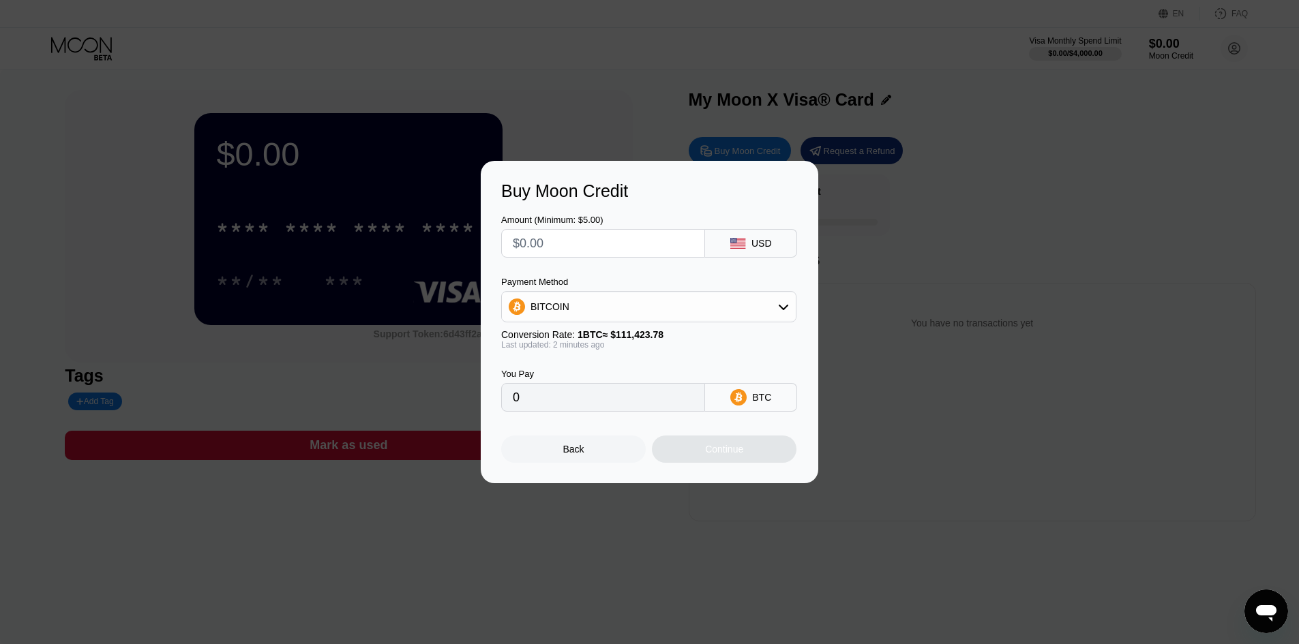
click at [704, 313] on div "BITCOIN" at bounding box center [649, 306] width 294 height 27
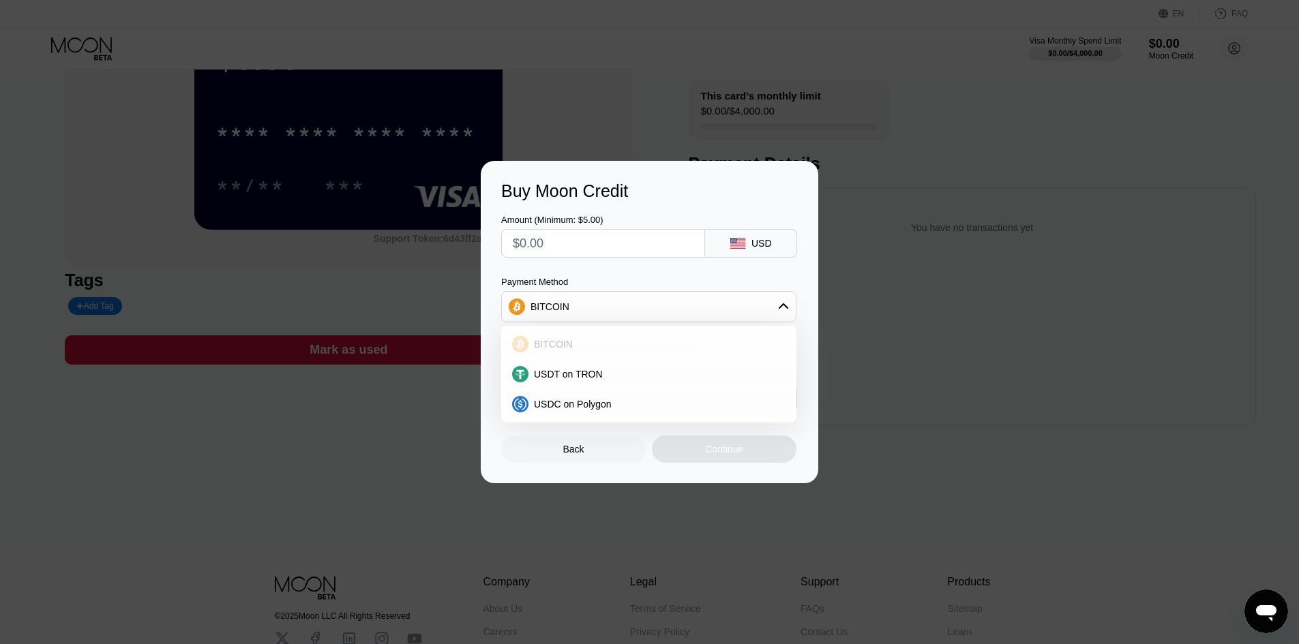
scroll to position [205, 0]
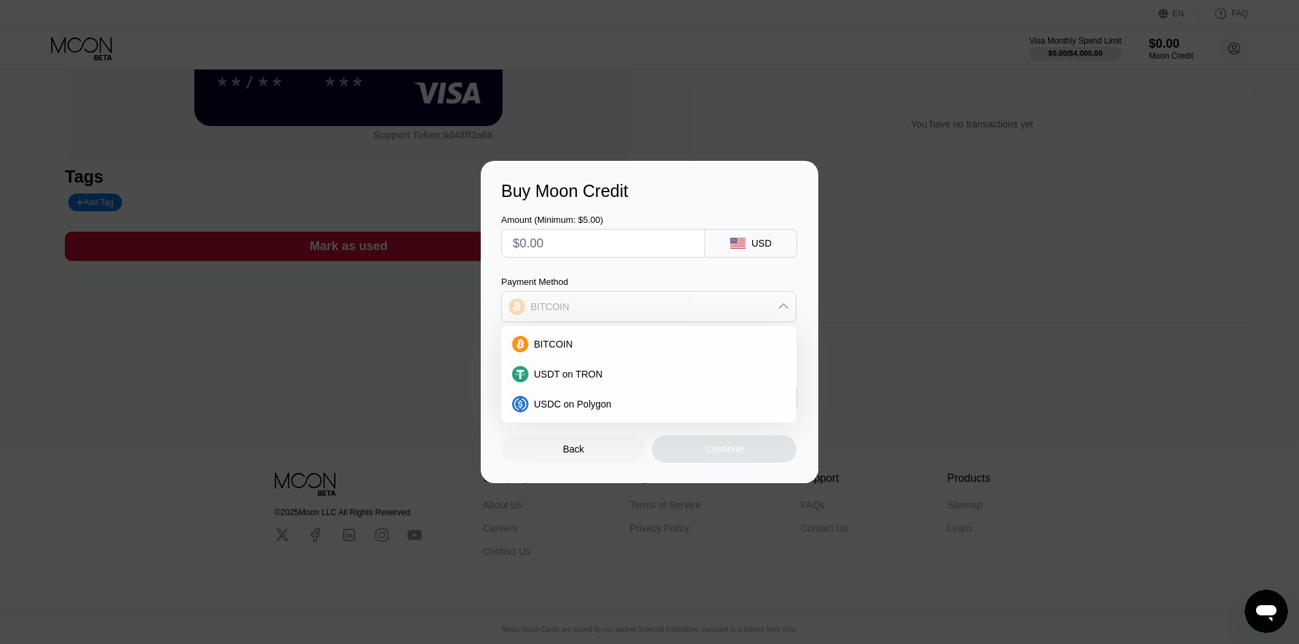
click at [612, 312] on div "BITCOIN" at bounding box center [649, 306] width 294 height 27
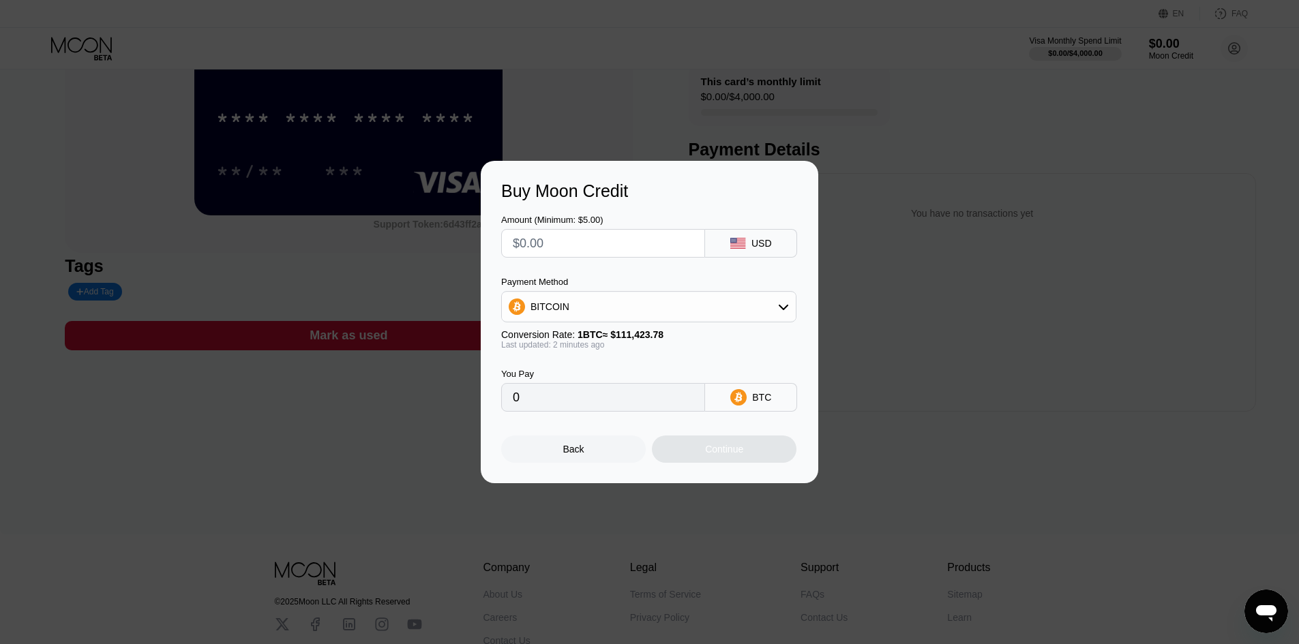
scroll to position [0, 0]
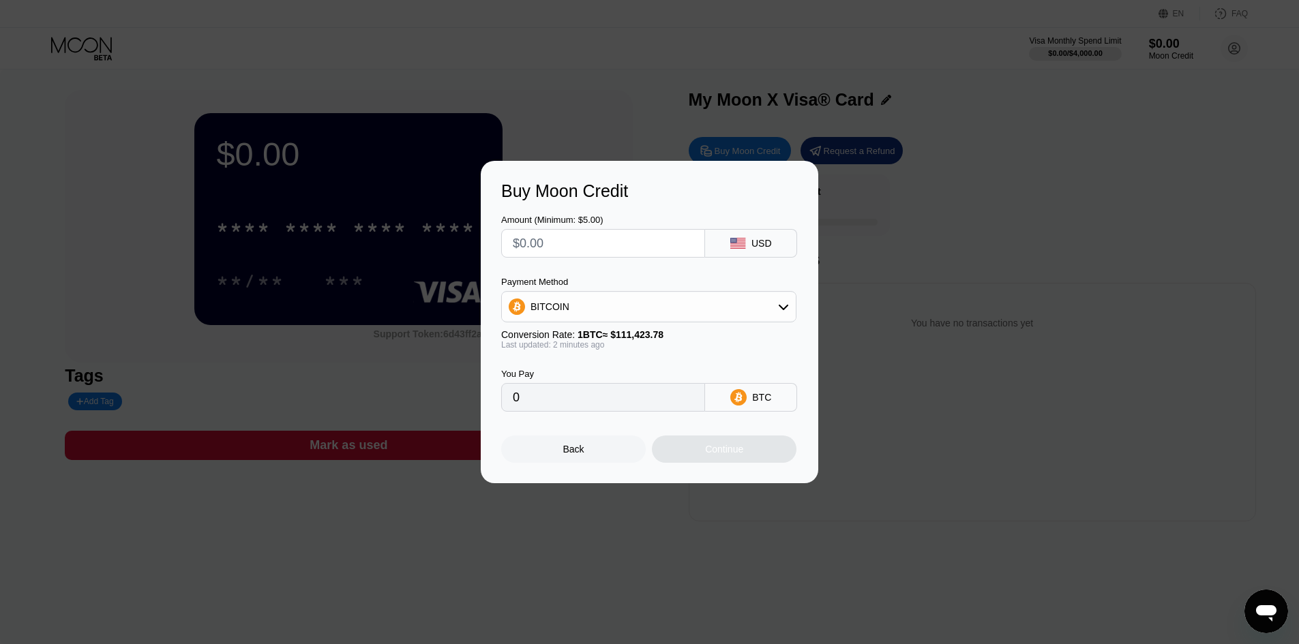
click at [599, 265] on div "Amount (Minimum: $5.00) USD Payment Method BITCOIN Conversion Rate: 1 BTC ≈ $11…" at bounding box center [649, 306] width 297 height 211
click at [569, 284] on div "Payment Method" at bounding box center [648, 282] width 295 height 10
click at [569, 280] on div "Payment Method" at bounding box center [648, 282] width 295 height 10
drag, startPoint x: 569, startPoint y: 280, endPoint x: 602, endPoint y: 279, distance: 32.7
click at [602, 279] on div "Payment Method" at bounding box center [648, 282] width 295 height 10
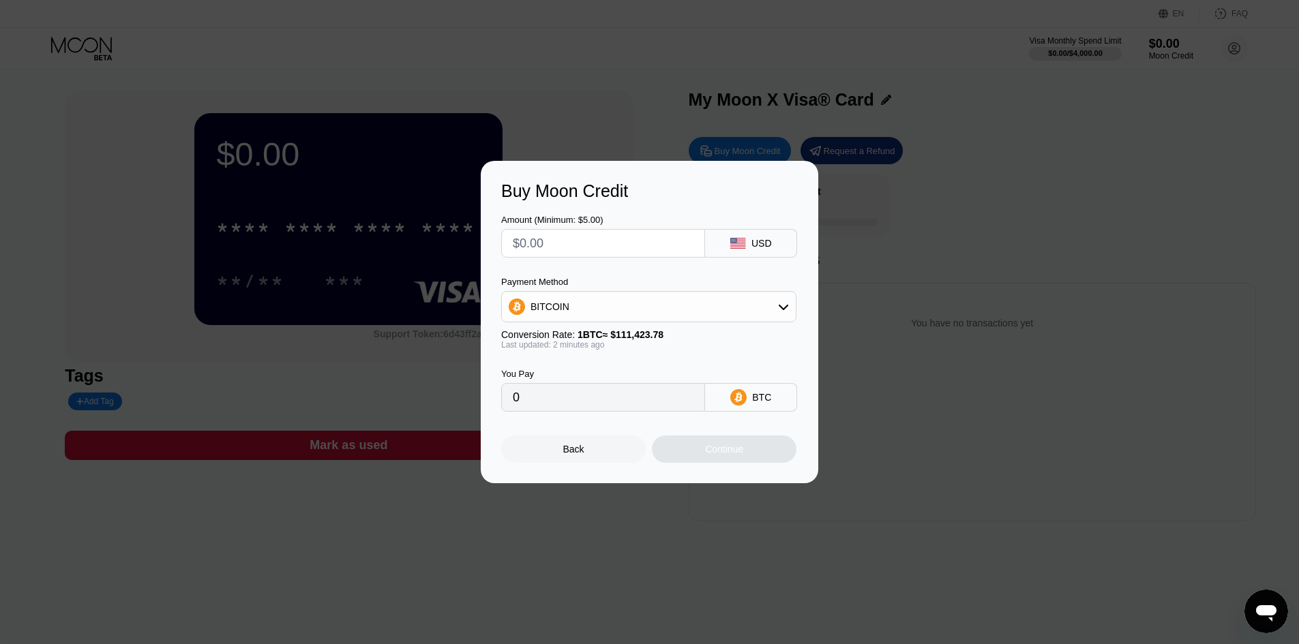
click at [571, 407] on input "0" at bounding box center [603, 397] width 181 height 27
click at [775, 383] on div "You Pay 0 BTC" at bounding box center [649, 381] width 297 height 62
click at [587, 452] on div "Back" at bounding box center [573, 449] width 145 height 27
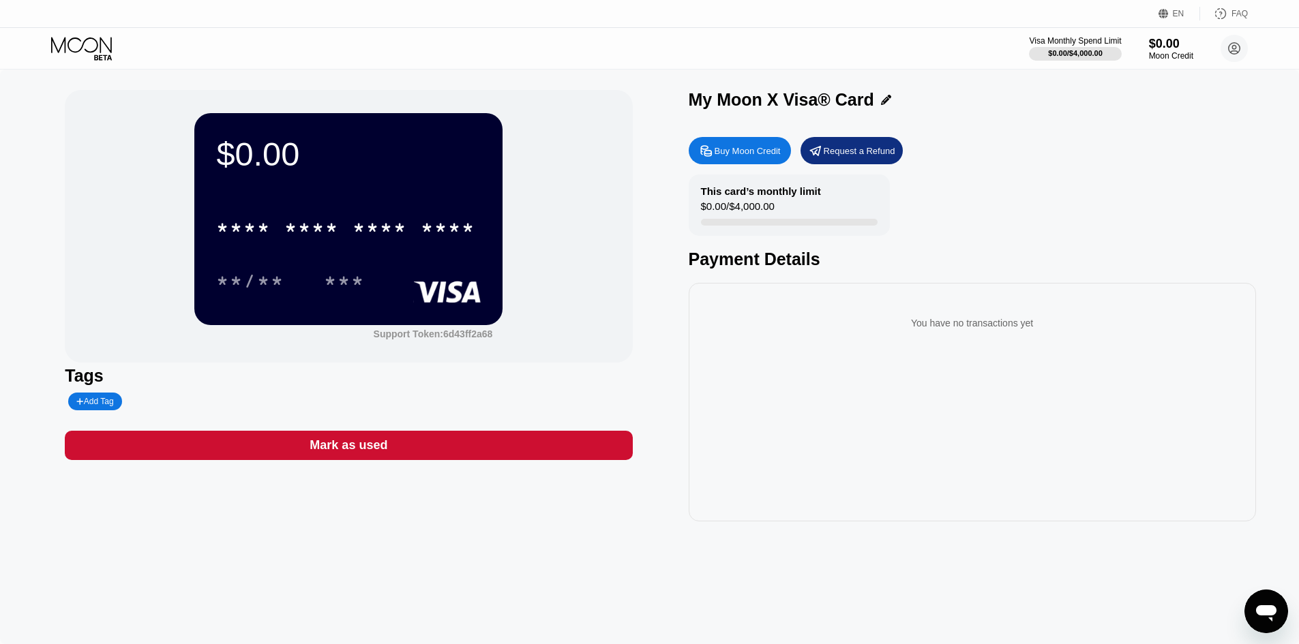
click at [439, 129] on div at bounding box center [654, 322] width 1309 height 644
click at [1271, 89] on div "$0.00 * * * * * * * * * * * * **** **/** *** Support Token: 6d43ff2a68 Tags Add…" at bounding box center [649, 357] width 1299 height 575
click at [804, 61] on div "Visa Monthly Spend Limit $0.00 / $4,000.00 $0.00 Moon Credit [PERSON_NAME] [EMA…" at bounding box center [649, 48] width 1299 height 41
click at [295, 149] on div "$0.00" at bounding box center [348, 154] width 265 height 38
drag, startPoint x: 290, startPoint y: 149, endPoint x: 283, endPoint y: 147, distance: 7.1
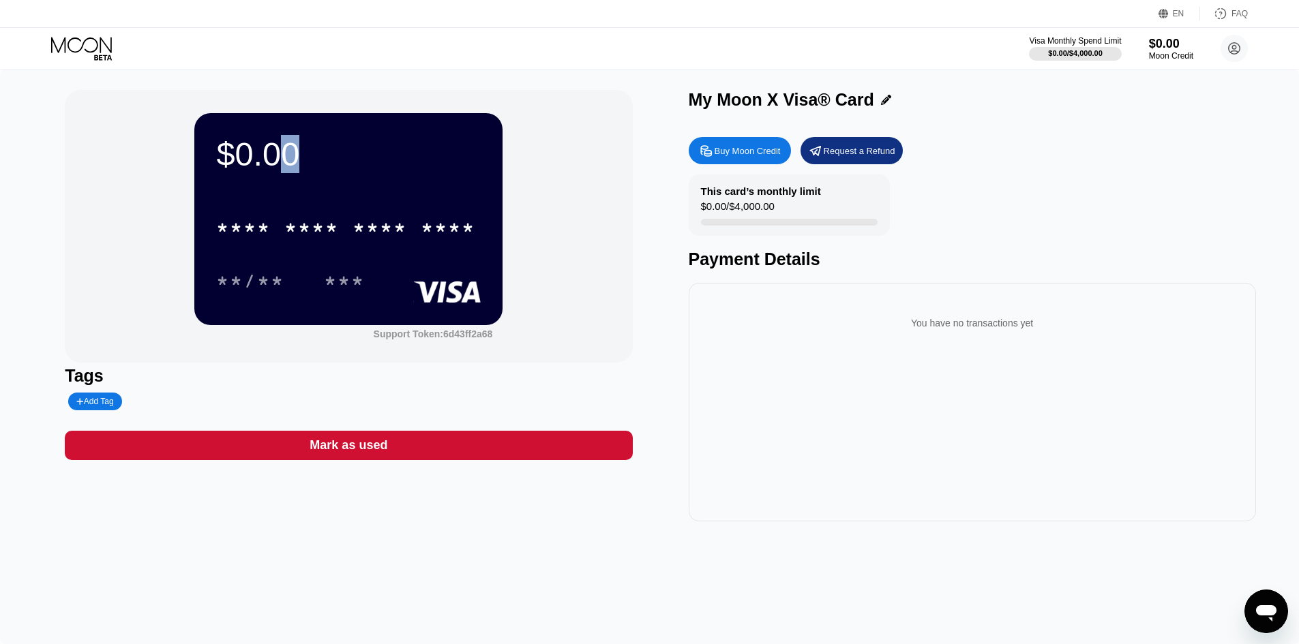
click at [283, 147] on div "$0.00" at bounding box center [348, 154] width 265 height 38
click at [287, 149] on div "$0.00" at bounding box center [348, 154] width 265 height 38
drag, startPoint x: 287, startPoint y: 149, endPoint x: 323, endPoint y: 154, distance: 35.8
click at [323, 154] on div "$0.00" at bounding box center [348, 154] width 265 height 38
click at [332, 152] on div "$0.00" at bounding box center [348, 154] width 265 height 38
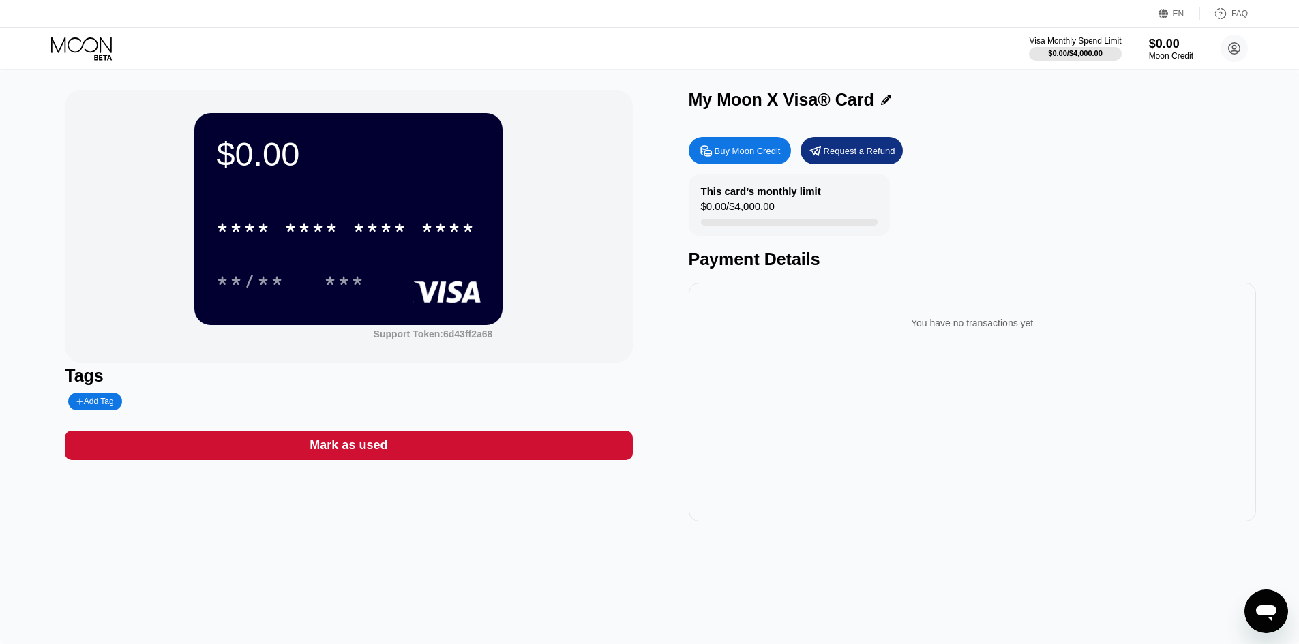
click at [338, 149] on div "$0.00" at bounding box center [348, 154] width 265 height 38
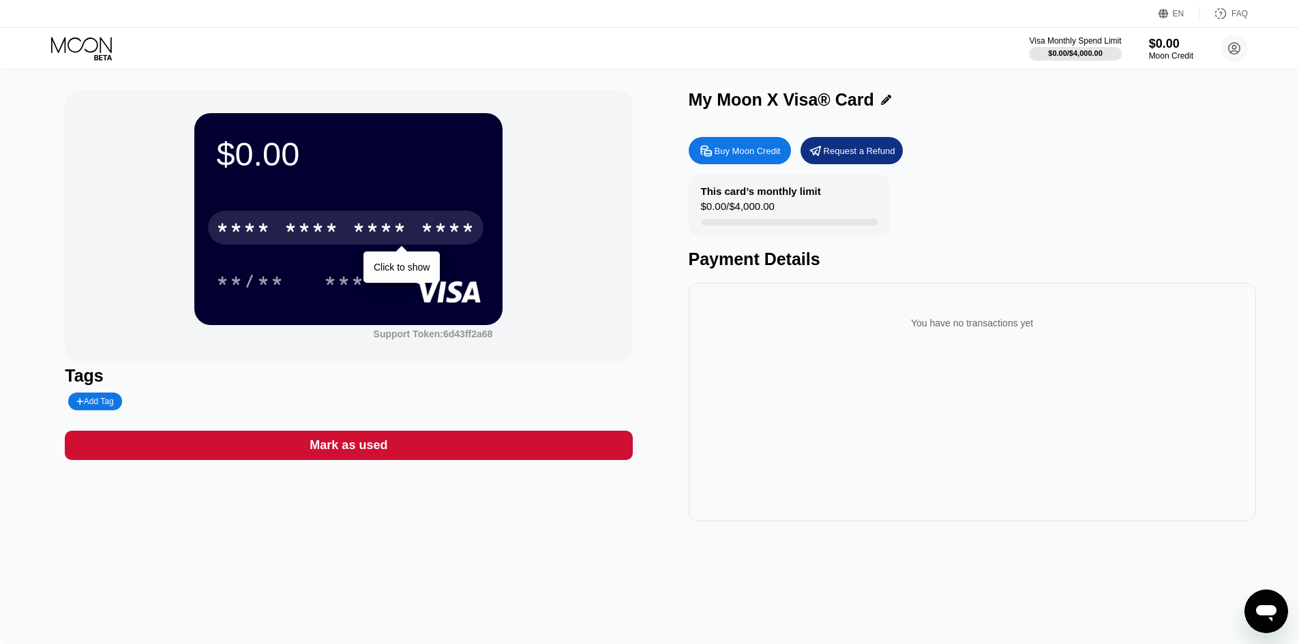
click at [430, 227] on div "****" at bounding box center [448, 230] width 55 height 22
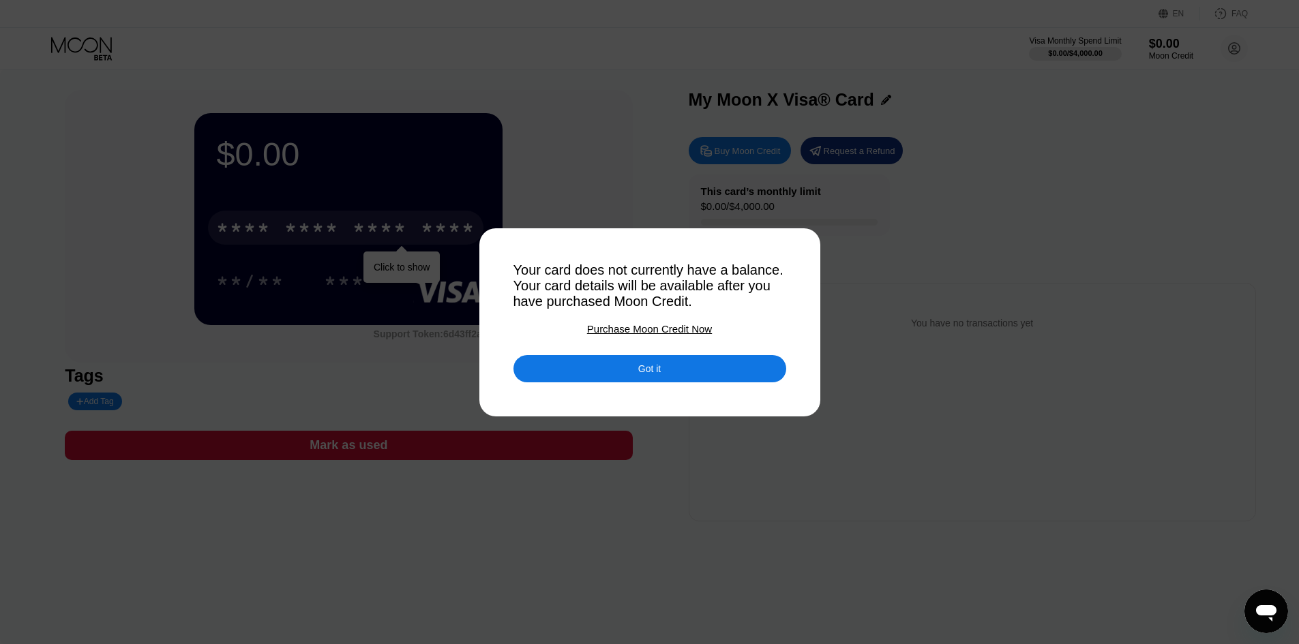
drag, startPoint x: 629, startPoint y: 274, endPoint x: 723, endPoint y: 287, distance: 95.0
click at [686, 283] on div "Your card does not currently have a balance. Your card details will be availabl…" at bounding box center [650, 286] width 273 height 47
click at [723, 287] on div "Your card does not currently have a balance. Your card details will be availabl…" at bounding box center [650, 286] width 273 height 47
drag, startPoint x: 691, startPoint y: 300, endPoint x: 755, endPoint y: 306, distance: 64.3
click at [739, 304] on div "Your card does not currently have a balance. Your card details will be availabl…" at bounding box center [650, 286] width 273 height 47
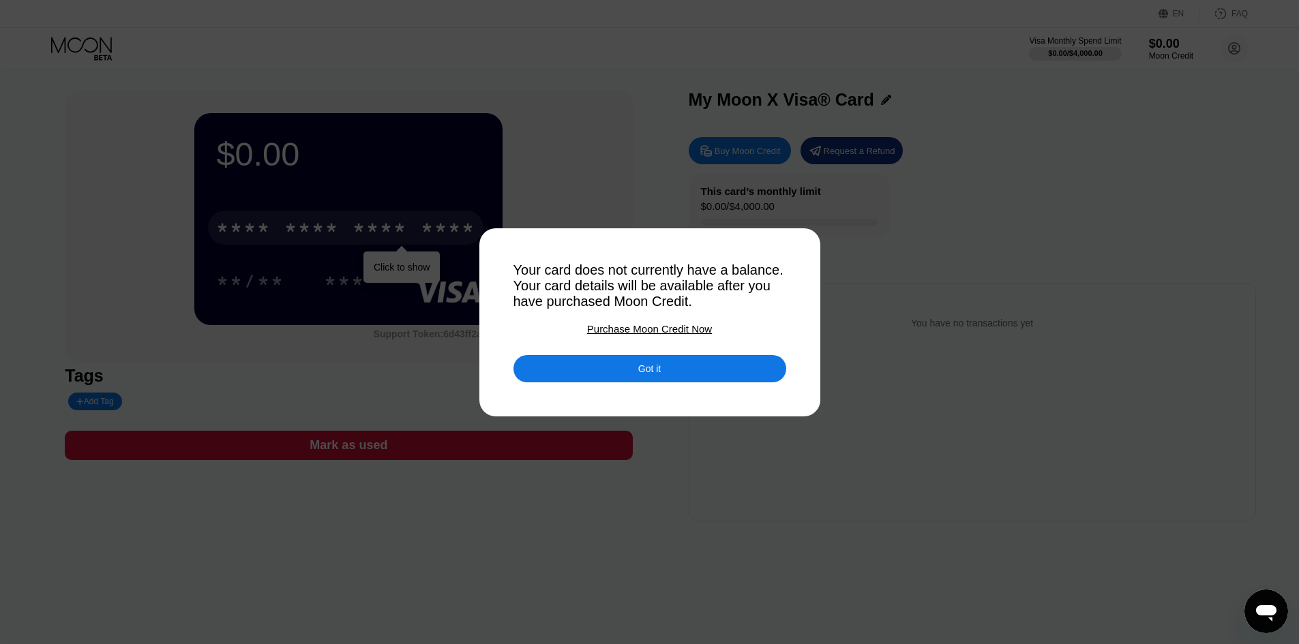
click at [755, 306] on div "Your card does not currently have a balance. Your card details will be availabl…" at bounding box center [650, 286] width 273 height 47
click at [691, 373] on div "Got it" at bounding box center [650, 368] width 273 height 27
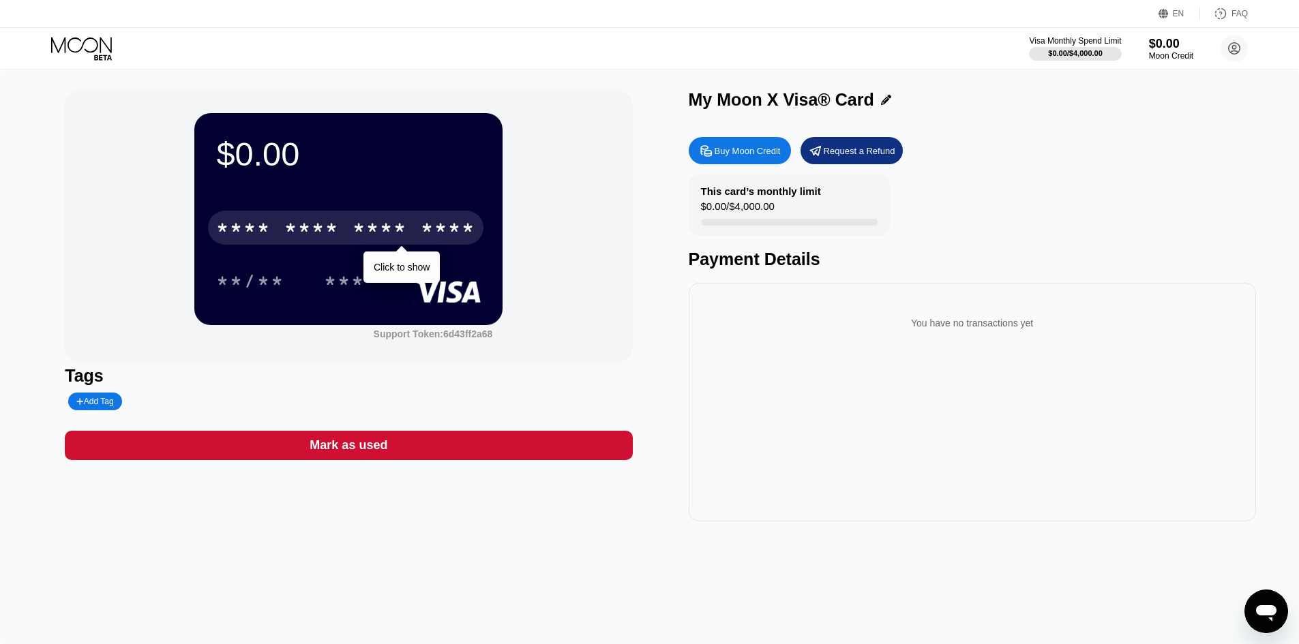
click at [767, 269] on div "Payment Details" at bounding box center [972, 260] width 567 height 20
click at [765, 261] on div "Payment Details" at bounding box center [972, 260] width 567 height 20
click at [782, 197] on div "This card’s monthly limit" at bounding box center [761, 191] width 120 height 12
click at [996, 303] on div "You have no transactions yet" at bounding box center [973, 318] width 546 height 48
click at [1226, 51] on circle at bounding box center [1234, 48] width 27 height 27
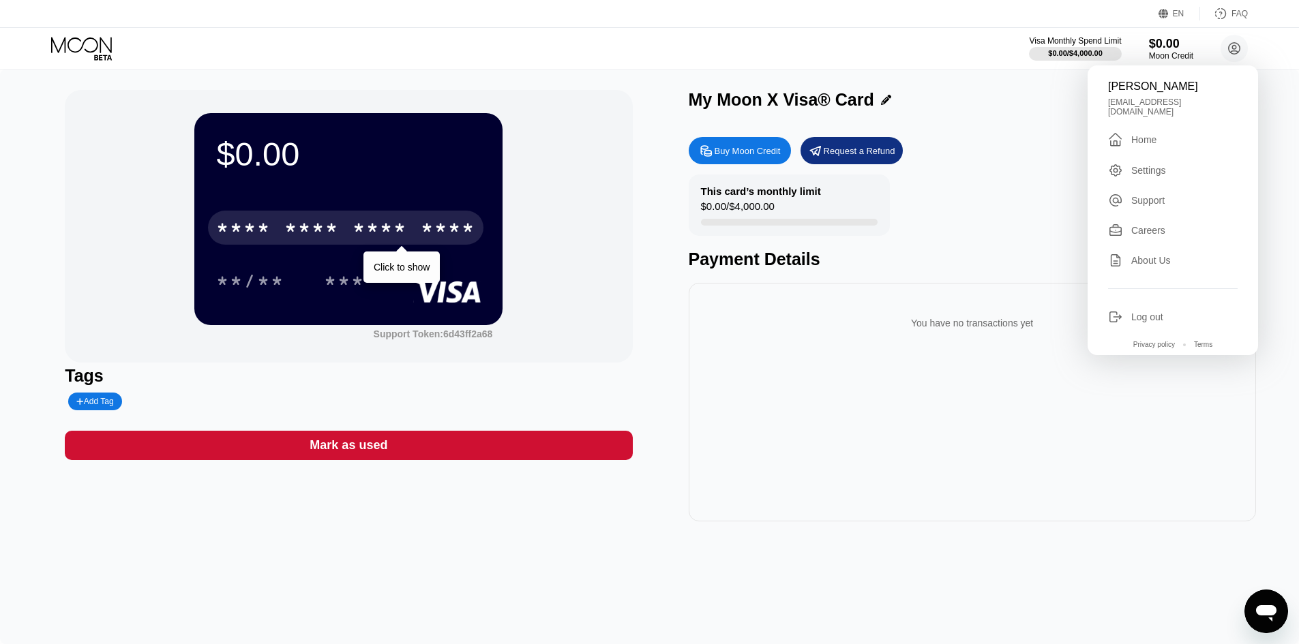
drag, startPoint x: 1148, startPoint y: 166, endPoint x: 1163, endPoint y: 162, distance: 14.9
click at [1170, 163] on div "Settings" at bounding box center [1173, 170] width 130 height 15
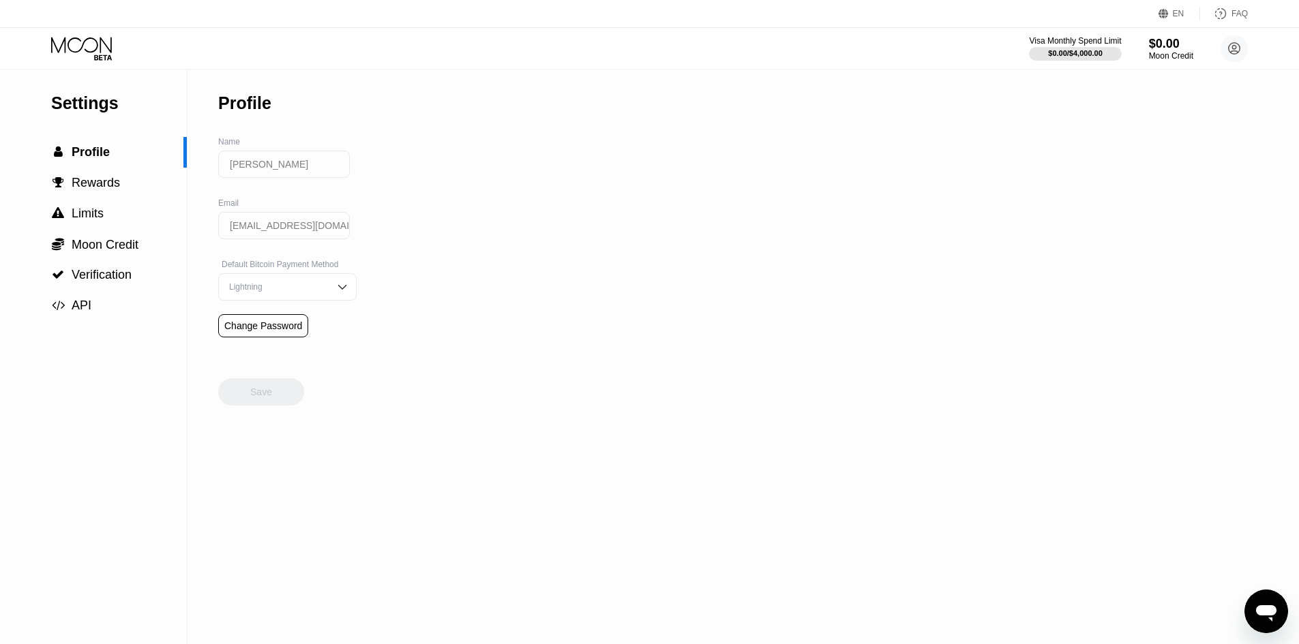
click at [1153, 166] on div "Settings  Profile  Rewards  Limits  Moon Credit  Verification  API Profil…" at bounding box center [649, 357] width 1299 height 575
click at [128, 183] on div " Rewards" at bounding box center [93, 183] width 187 height 14
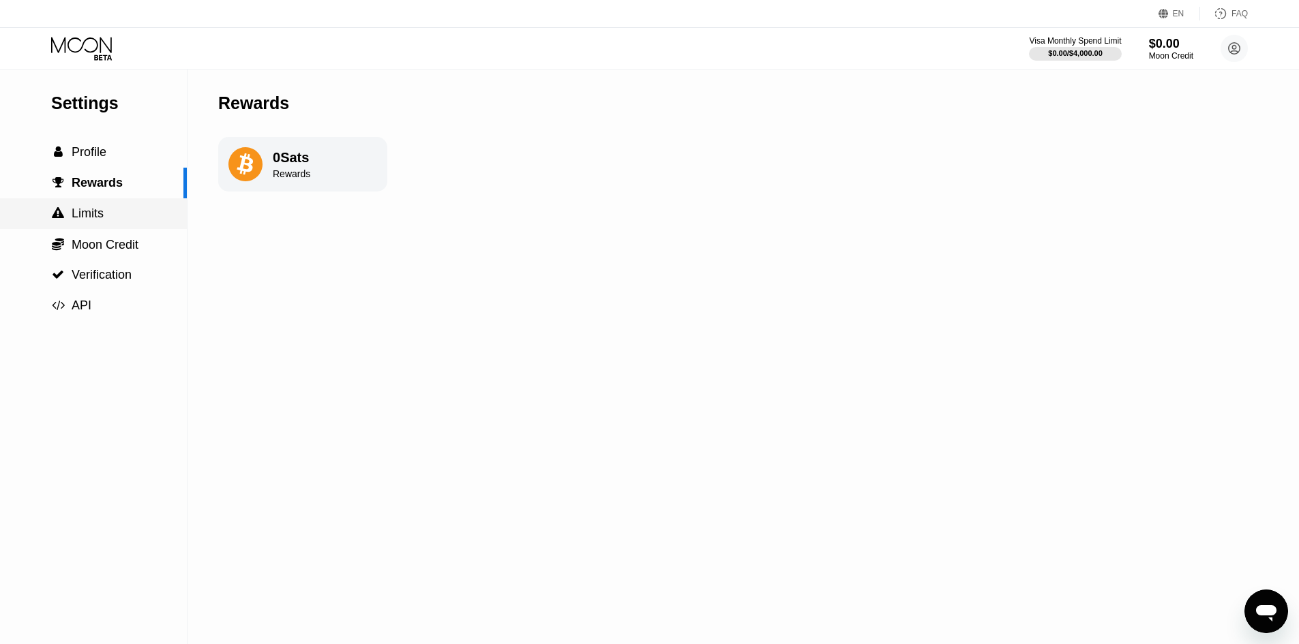
click at [108, 213] on div " Limits" at bounding box center [93, 214] width 187 height 14
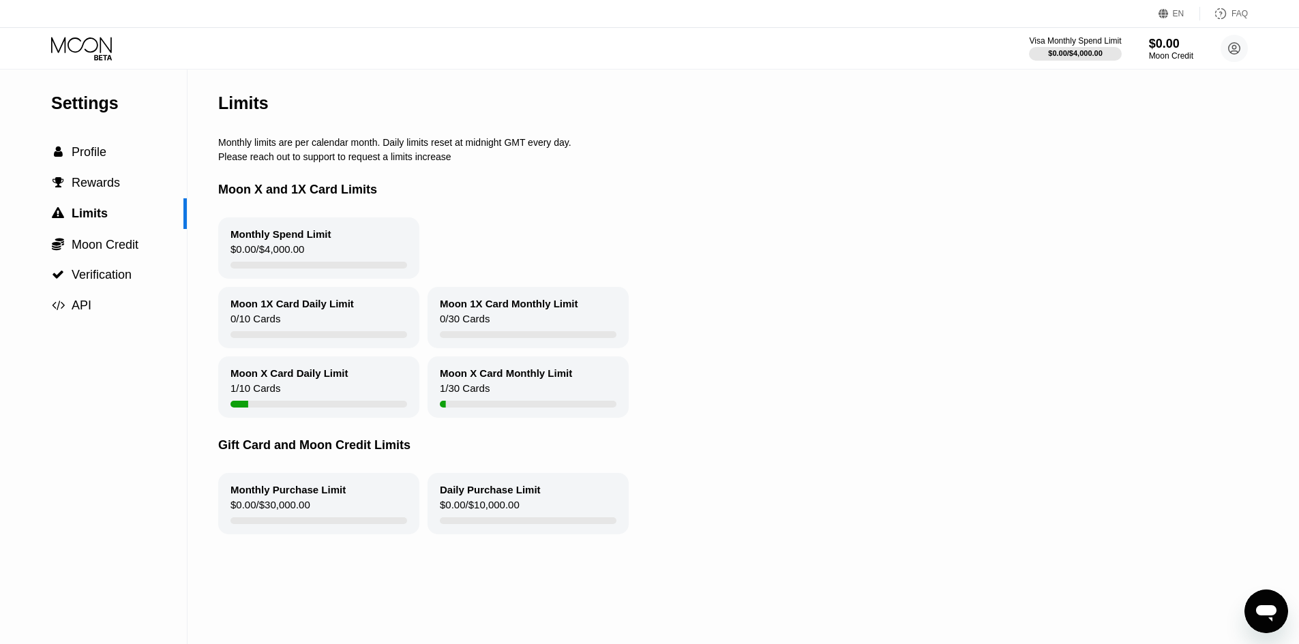
click at [310, 379] on div "Moon X Card Daily Limit" at bounding box center [290, 374] width 118 height 12
drag, startPoint x: 302, startPoint y: 395, endPoint x: 327, endPoint y: 398, distance: 24.8
click at [322, 398] on div "Moon X Card Daily Limit 1 / 10 Cards" at bounding box center [318, 387] width 201 height 61
click at [327, 398] on div "Moon X Card Daily Limit 1 / 10 Cards" at bounding box center [318, 387] width 201 height 61
drag, startPoint x: 250, startPoint y: 395, endPoint x: 312, endPoint y: 400, distance: 62.3
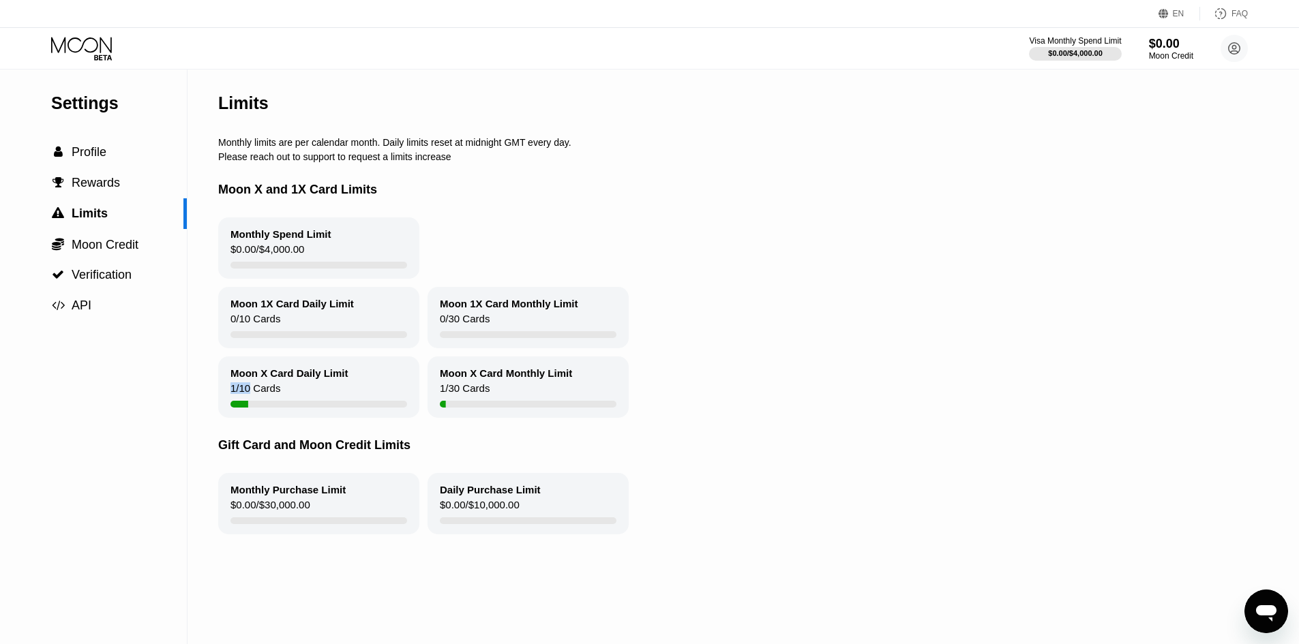
click at [299, 399] on div "Moon X Card Daily Limit 1 / 10 Cards" at bounding box center [318, 387] width 201 height 61
click at [312, 400] on div "Moon X Card Daily Limit 1 / 10 Cards" at bounding box center [318, 387] width 201 height 61
click at [243, 392] on div "1 / 10 Cards" at bounding box center [256, 392] width 50 height 18
drag, startPoint x: 439, startPoint y: 391, endPoint x: 510, endPoint y: 395, distance: 71.7
click at [495, 394] on div "Moon X Card Monthly Limit 1 / 30 Cards" at bounding box center [528, 387] width 201 height 61
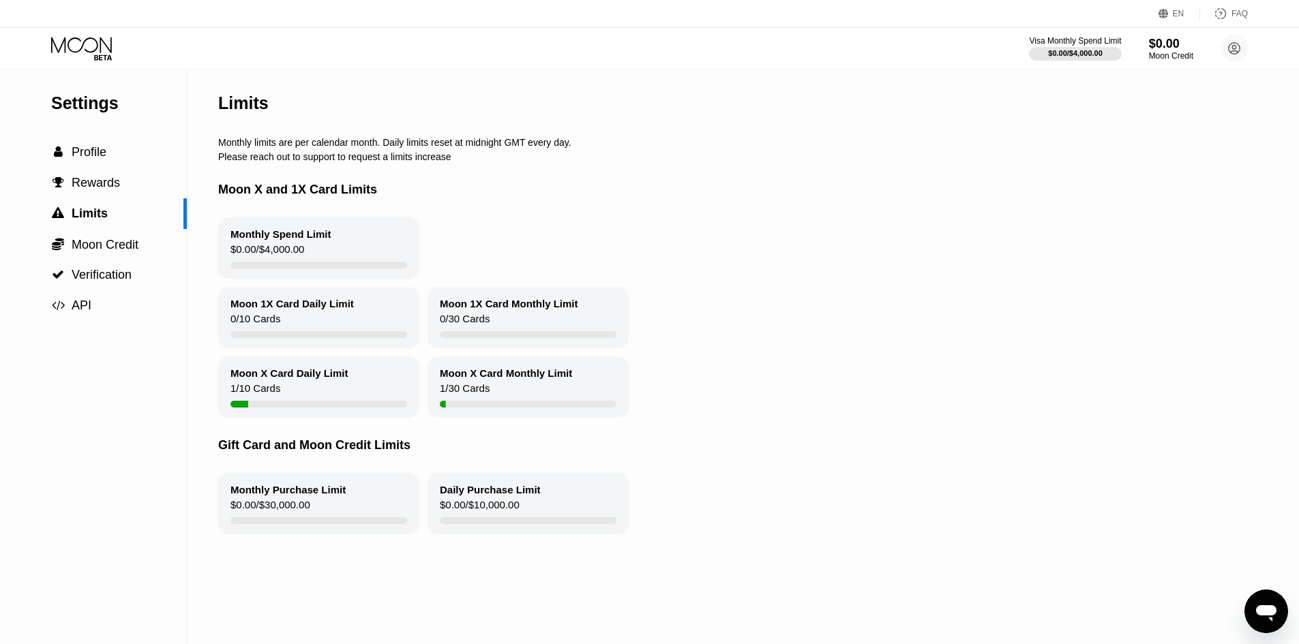
click at [510, 395] on div "Moon X Card Monthly Limit 1 / 30 Cards" at bounding box center [528, 387] width 201 height 61
click at [489, 391] on div "Moon X Card Monthly Limit 1 / 30 Cards" at bounding box center [528, 387] width 201 height 61
drag, startPoint x: 187, startPoint y: 152, endPoint x: 296, endPoint y: 153, distance: 109.1
click at [291, 153] on div "Settings  Profile  Rewards  Limits  Moon Credit  Verification  API Limits…" at bounding box center [649, 357] width 1299 height 575
click at [296, 153] on div "Limits Monthly limits are per calendar month. Daily limits reset at midnight GM…" at bounding box center [737, 357] width 1039 height 575
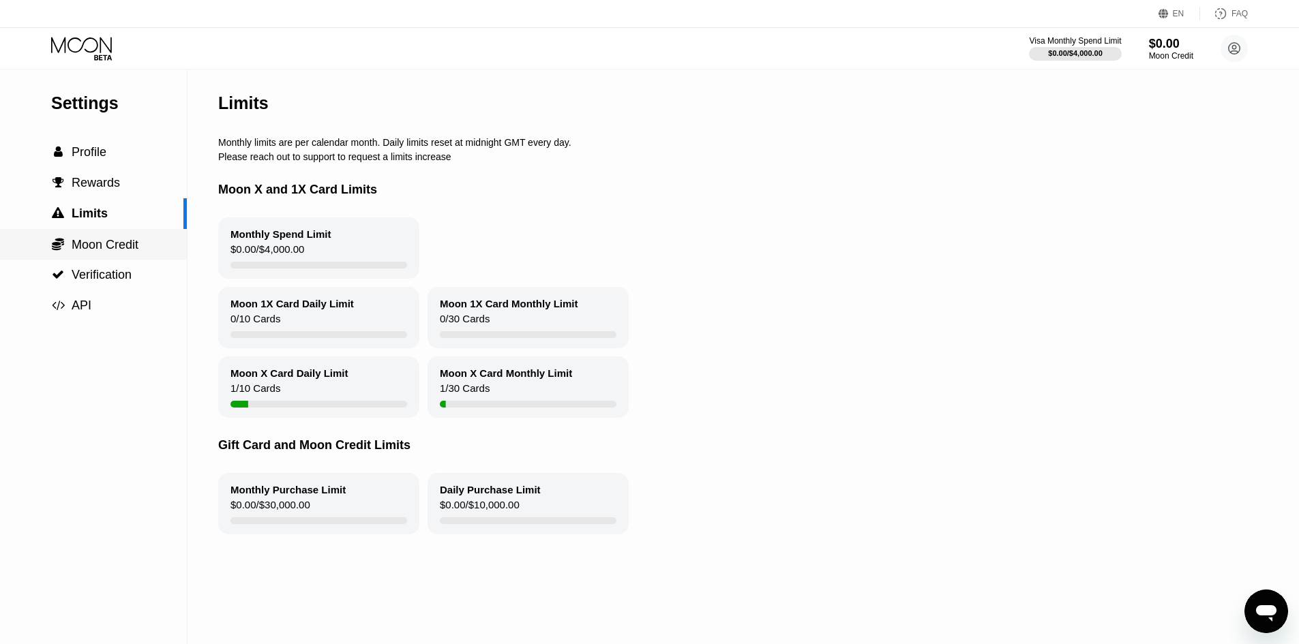
click at [102, 251] on span "Moon Credit" at bounding box center [105, 245] width 67 height 14
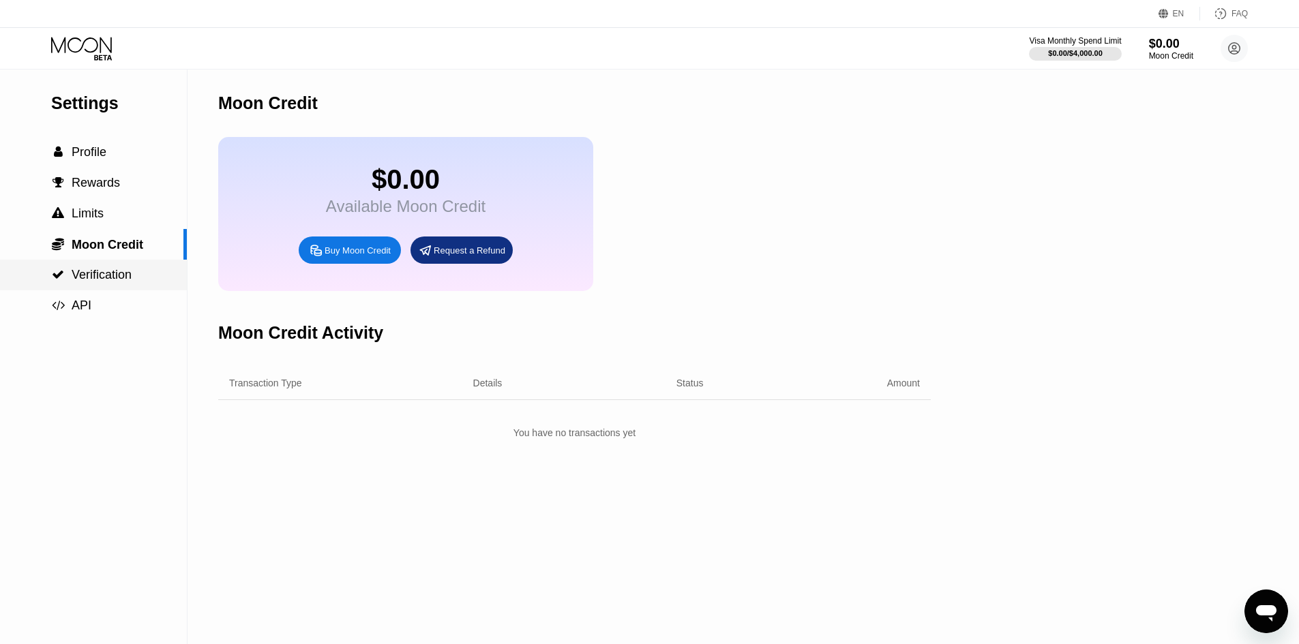
click at [106, 276] on span "Verification" at bounding box center [102, 275] width 60 height 14
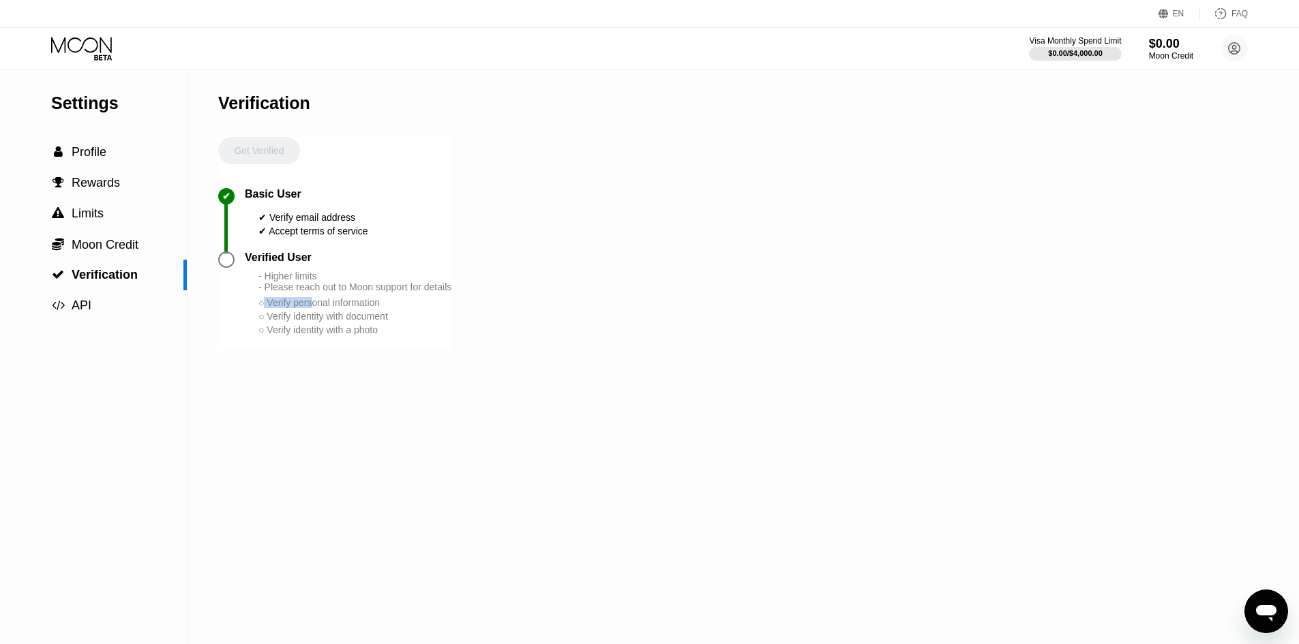
drag, startPoint x: 263, startPoint y: 318, endPoint x: 328, endPoint y: 312, distance: 65.1
click at [313, 312] on div "- Higher limits - Please reach out to Moon support for details ○ Verify persona…" at bounding box center [354, 304] width 193 height 66
click at [329, 312] on div "- Higher limits - Please reach out to Moon support for details ○ Verify persona…" at bounding box center [354, 304] width 193 height 66
click at [283, 308] on div "○ Verify personal information" at bounding box center [354, 302] width 193 height 11
click at [269, 308] on div "○ Verify personal information" at bounding box center [354, 302] width 193 height 11
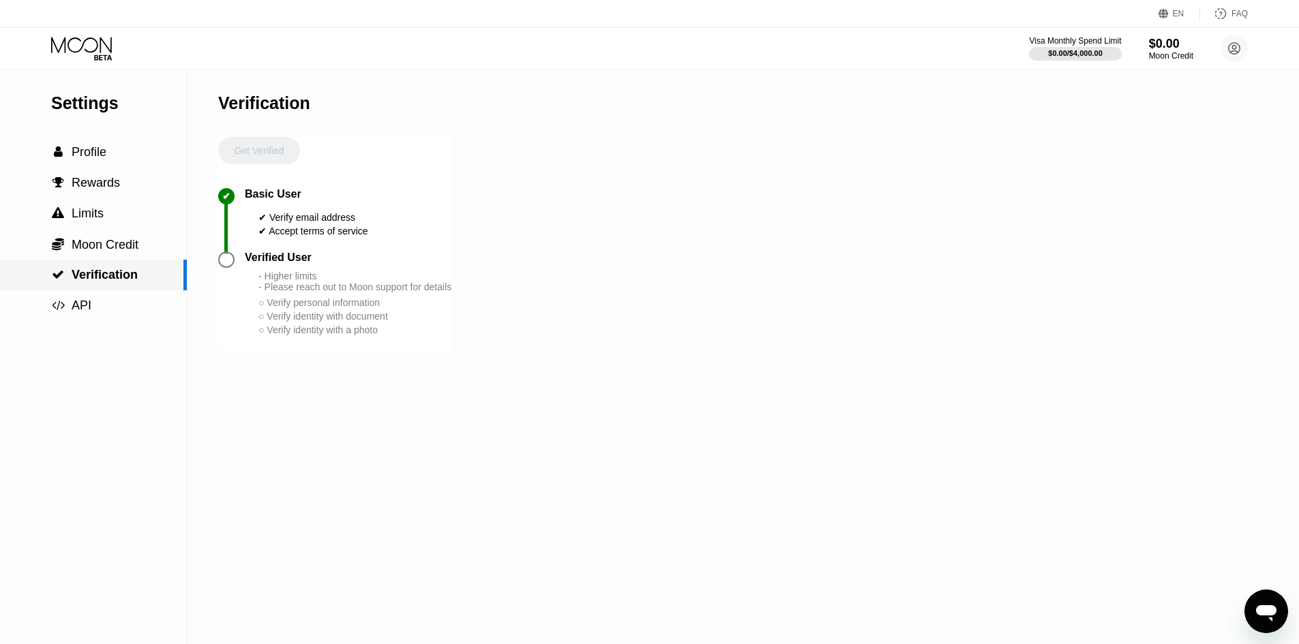
click at [108, 309] on div " API" at bounding box center [93, 306] width 187 height 14
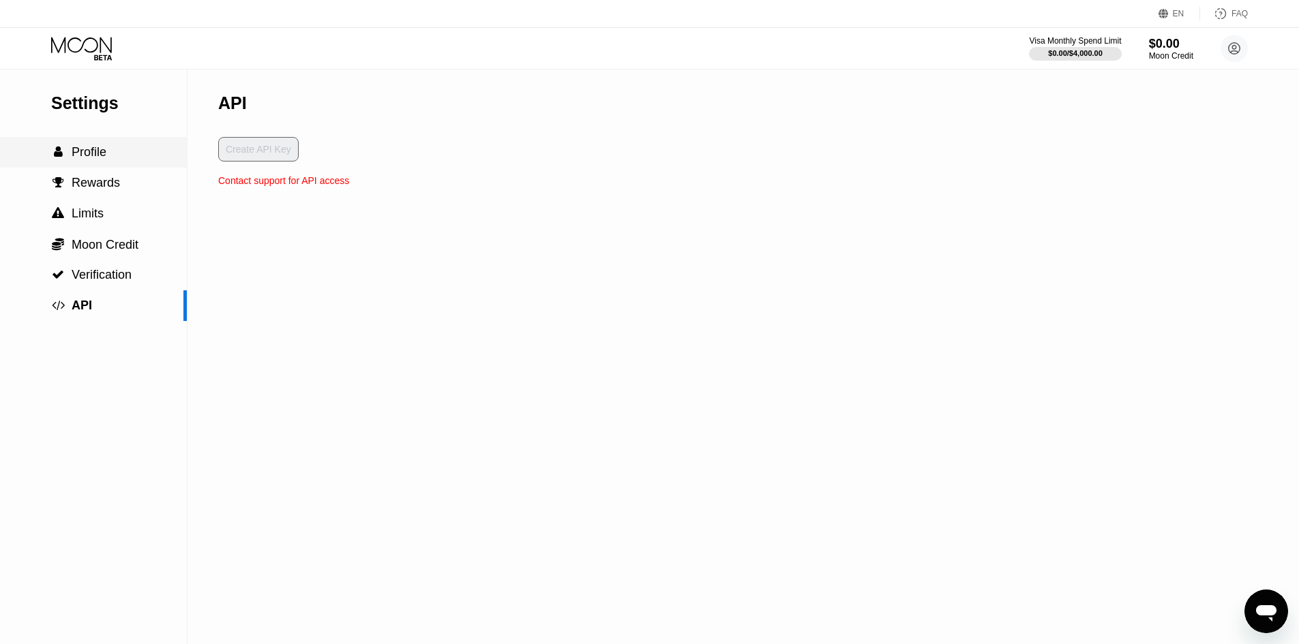
click at [99, 151] on span "Profile" at bounding box center [89, 152] width 35 height 14
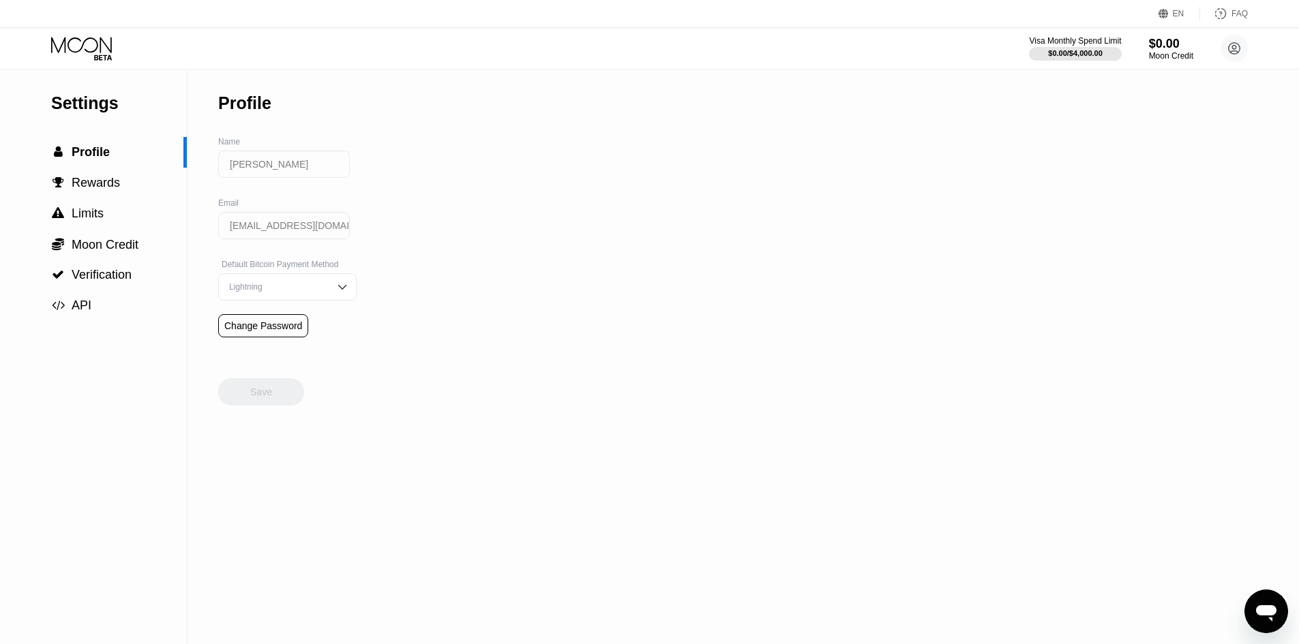
click at [103, 49] on icon at bounding box center [82, 49] width 63 height 24
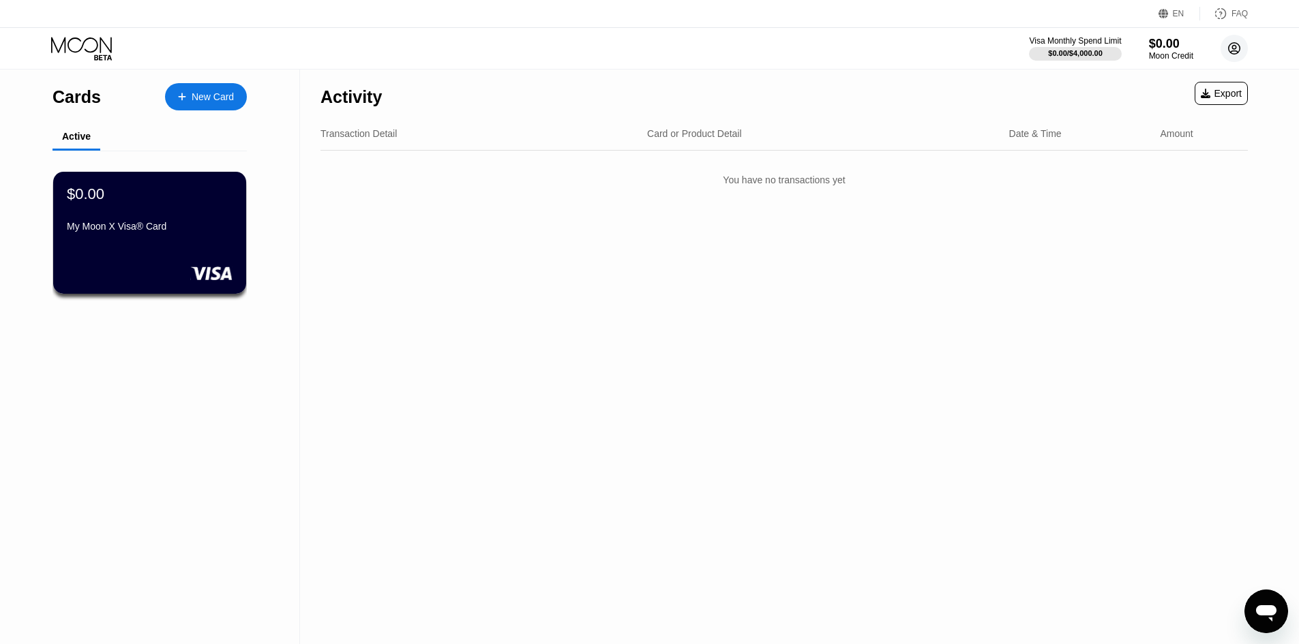
click at [1238, 48] on circle at bounding box center [1234, 48] width 27 height 27
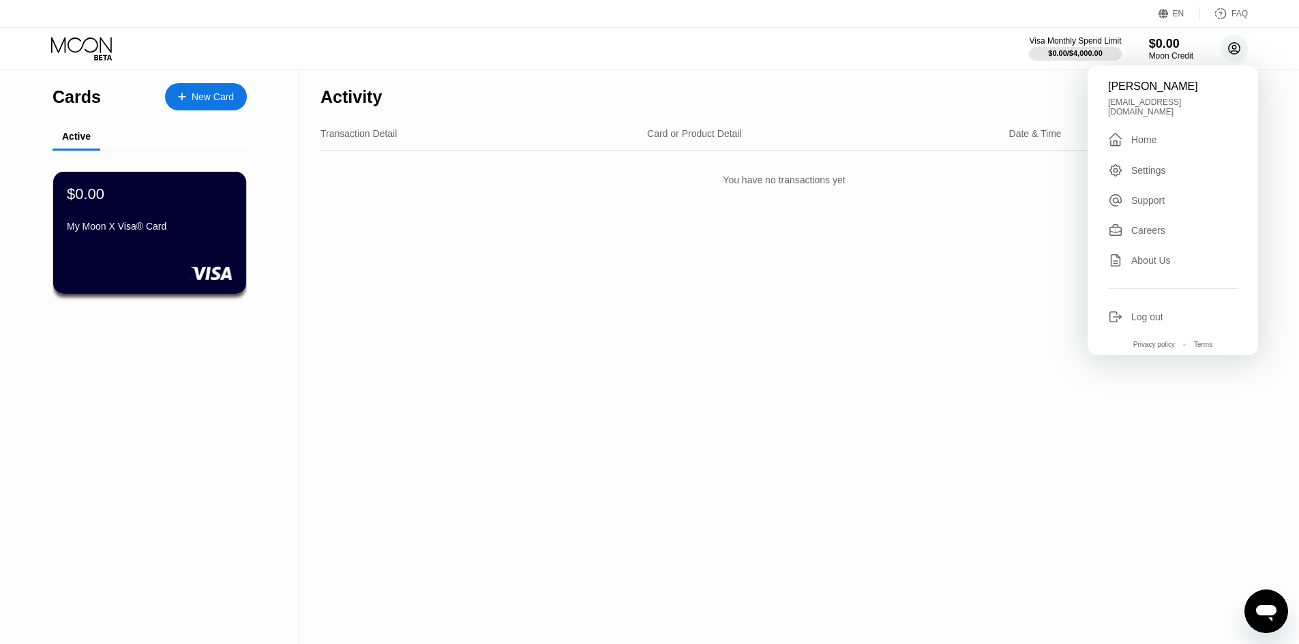
click at [1238, 48] on circle at bounding box center [1234, 48] width 27 height 27
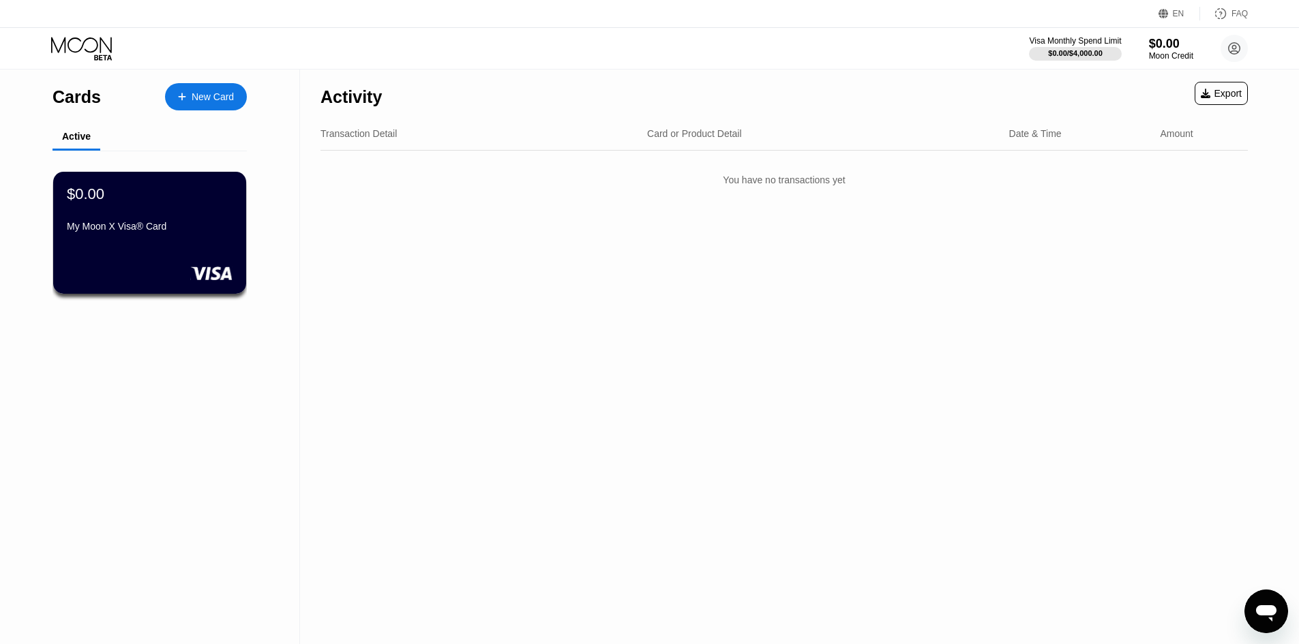
click at [662, 191] on div "You have no transactions yet" at bounding box center [784, 180] width 927 height 38
click at [675, 161] on div "Activity Export Transaction Detail Card or Product Detail Date & Time Amount Yo…" at bounding box center [784, 135] width 927 height 130
click at [374, 103] on div "Activity" at bounding box center [351, 97] width 61 height 20
copy div "y"
click at [420, 102] on div "Activity Export" at bounding box center [784, 94] width 927 height 48
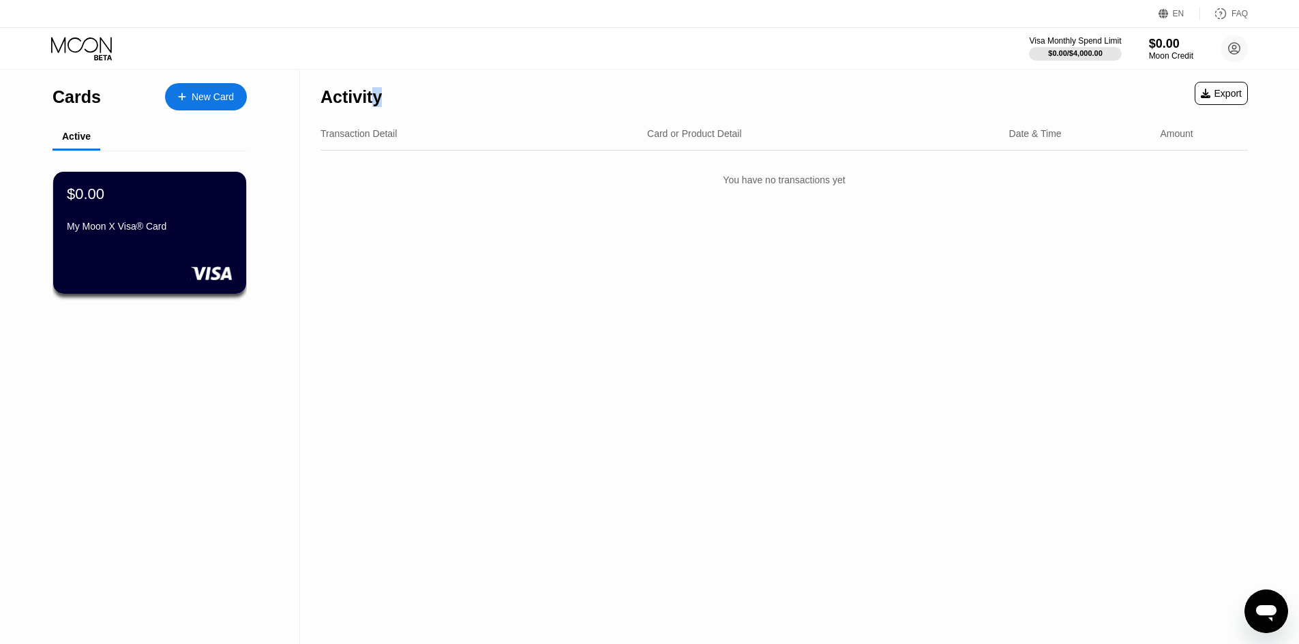
click at [372, 108] on div "Activity" at bounding box center [351, 94] width 61 height 48
click at [382, 104] on div "Activity" at bounding box center [351, 97] width 61 height 20
click at [381, 102] on div "Activity" at bounding box center [351, 97] width 61 height 20
copy div "y"
click at [437, 93] on div "Activity Export" at bounding box center [784, 94] width 927 height 48
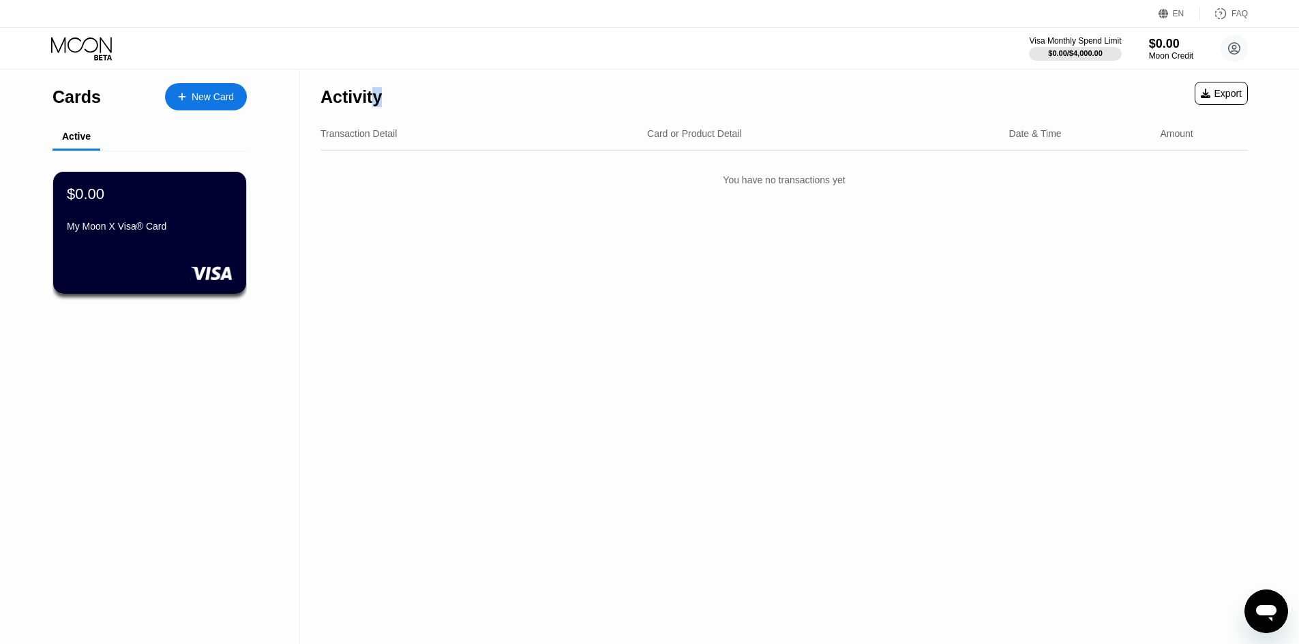
click at [494, 100] on div "Activity Export" at bounding box center [784, 94] width 927 height 48
